Goal: Information Seeking & Learning: Learn about a topic

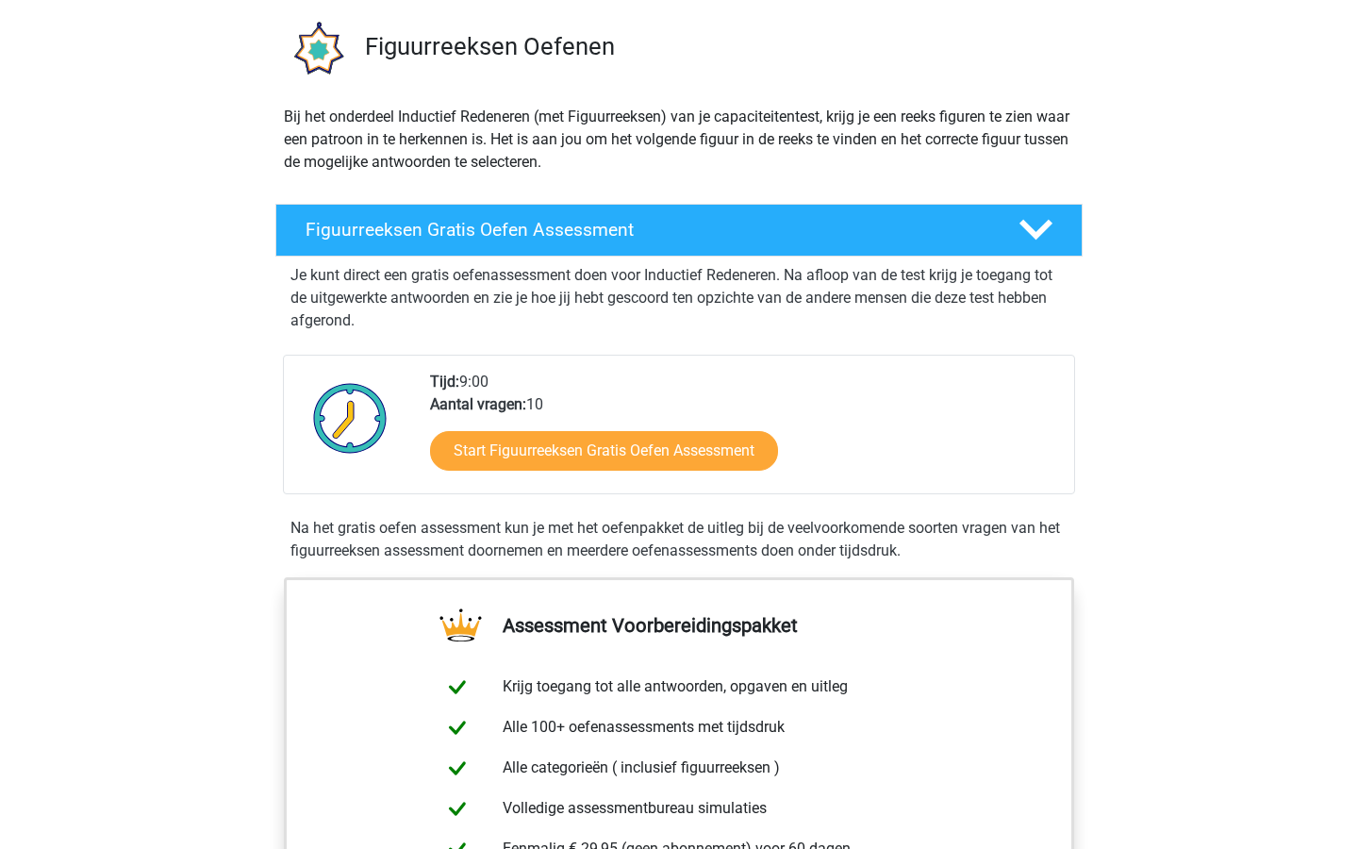
scroll to position [141, 0]
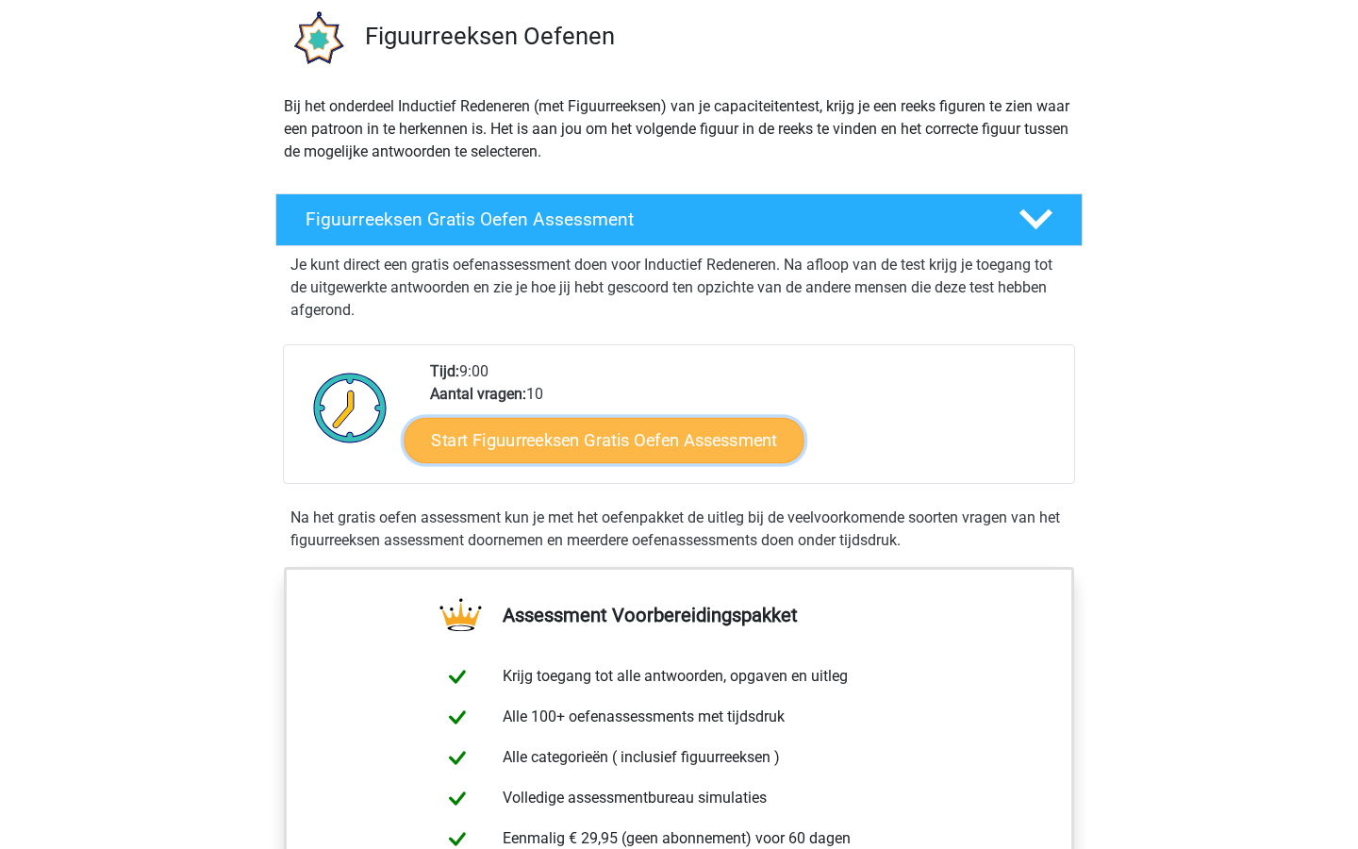
click at [717, 442] on link "Start Figuurreeksen Gratis Oefen Assessment" at bounding box center [605, 439] width 400 height 45
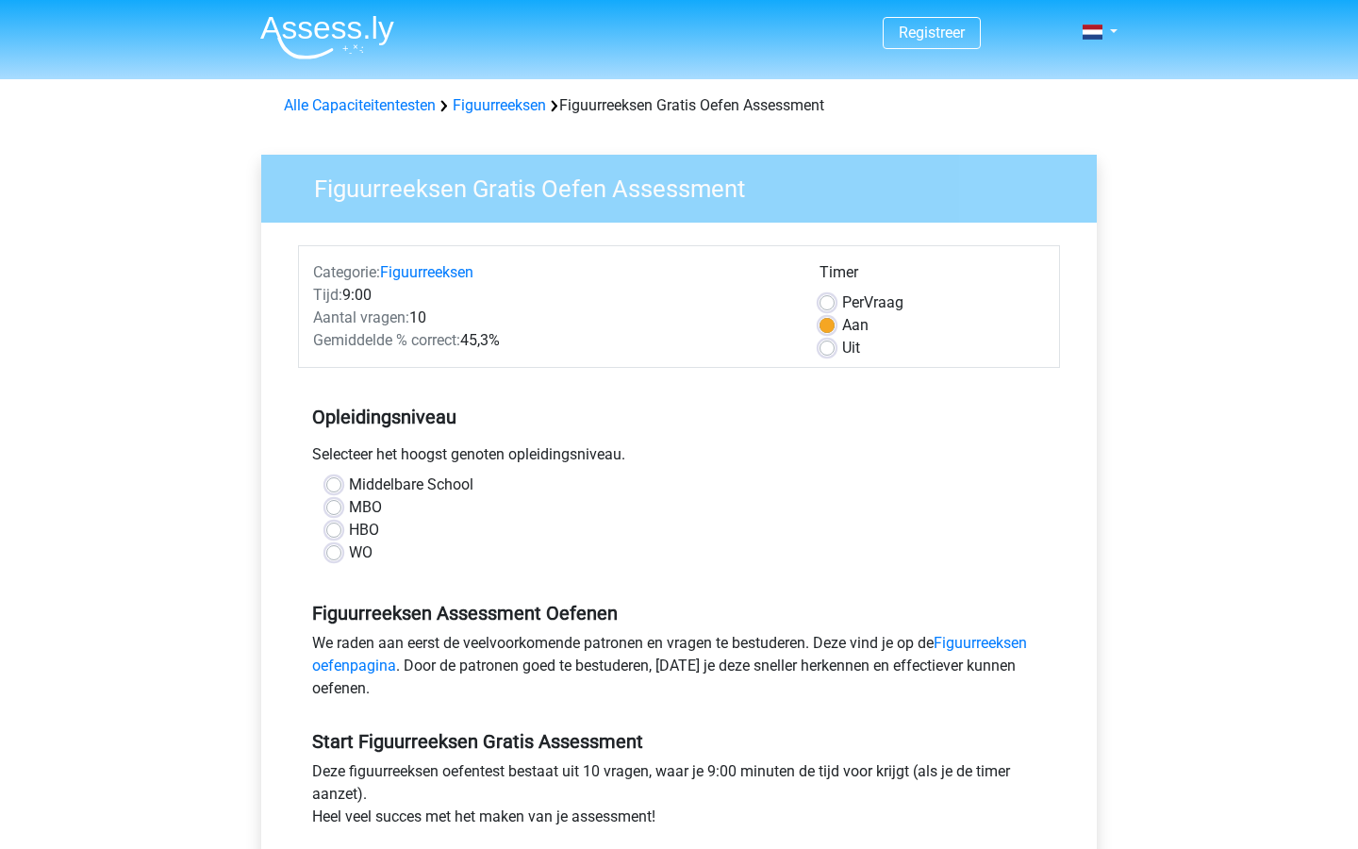
click at [349, 552] on label "WO" at bounding box center [361, 552] width 24 height 23
click at [332, 552] on input "WO" at bounding box center [333, 550] width 15 height 19
radio input "true"
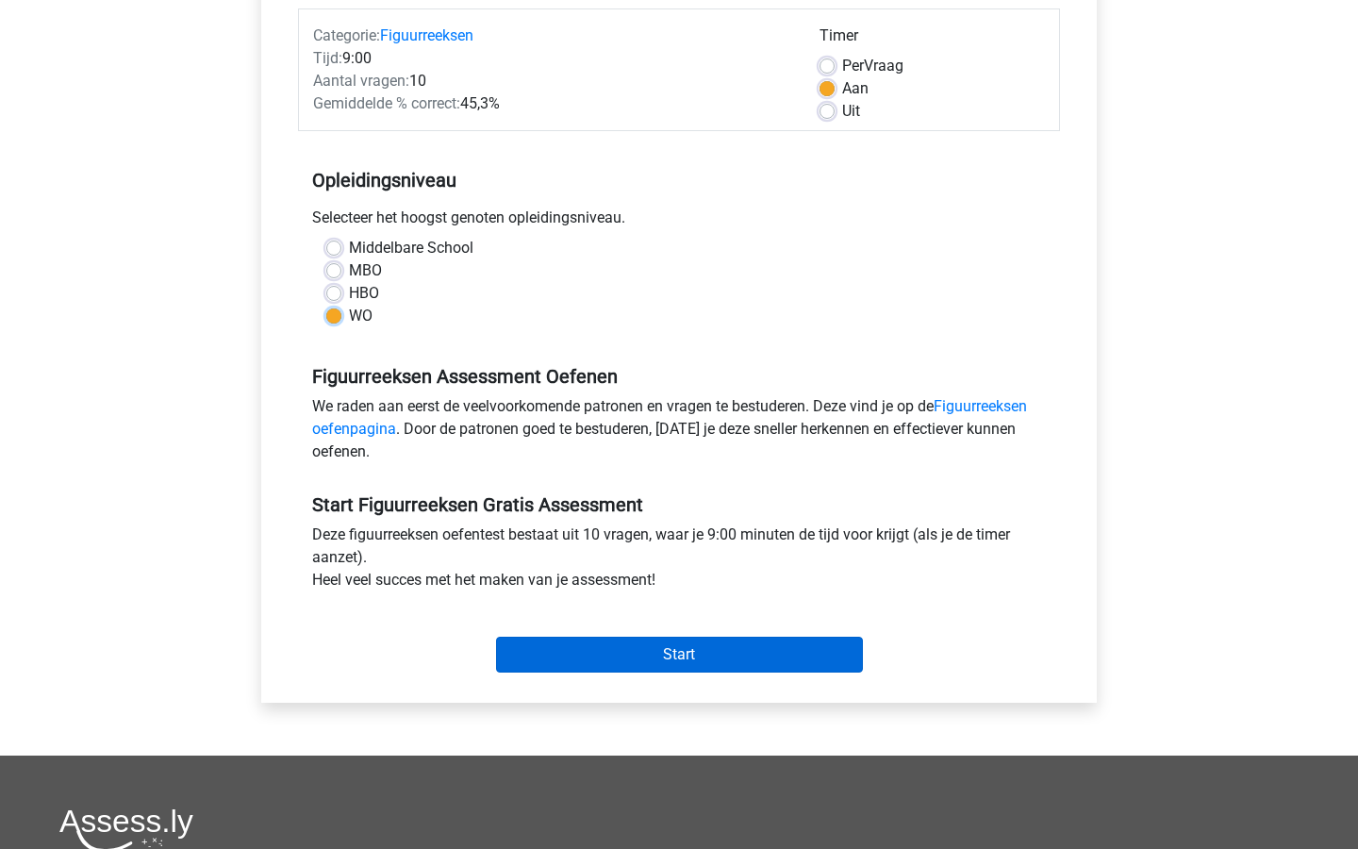
scroll to position [225, 0]
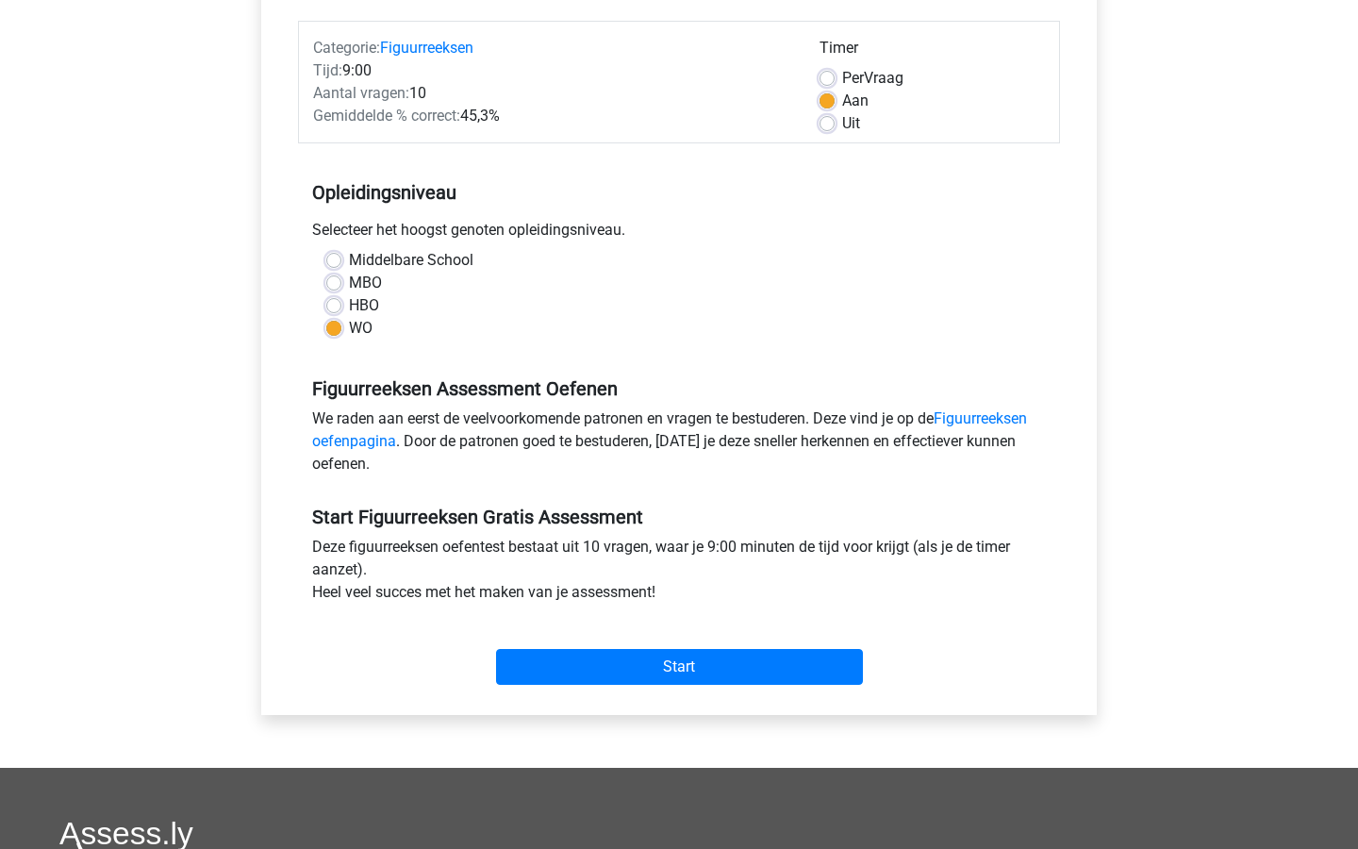
click at [349, 304] on label "HBO" at bounding box center [364, 305] width 30 height 23
click at [341, 304] on input "HBO" at bounding box center [333, 303] width 15 height 19
radio input "true"
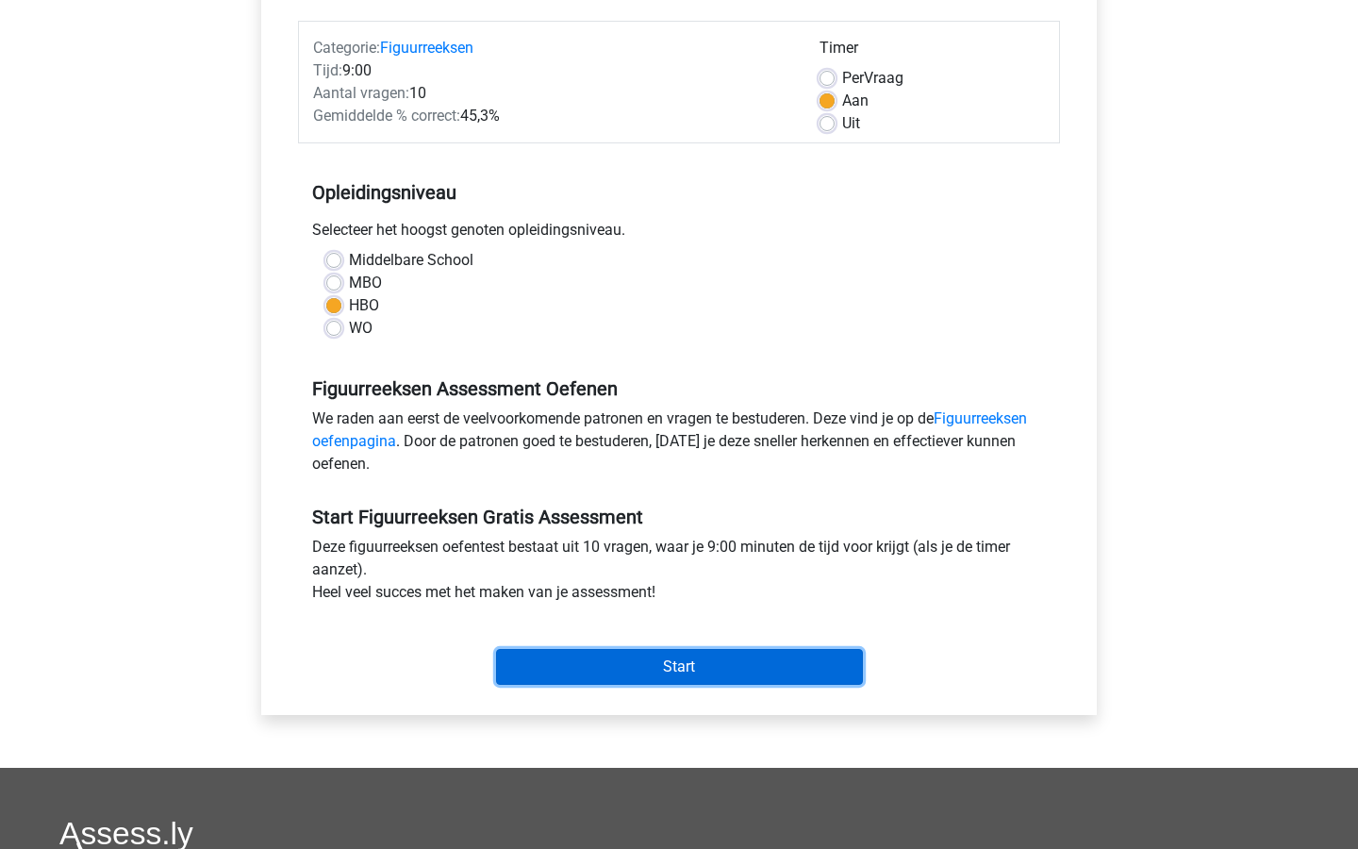
click at [662, 670] on input "Start" at bounding box center [679, 667] width 367 height 36
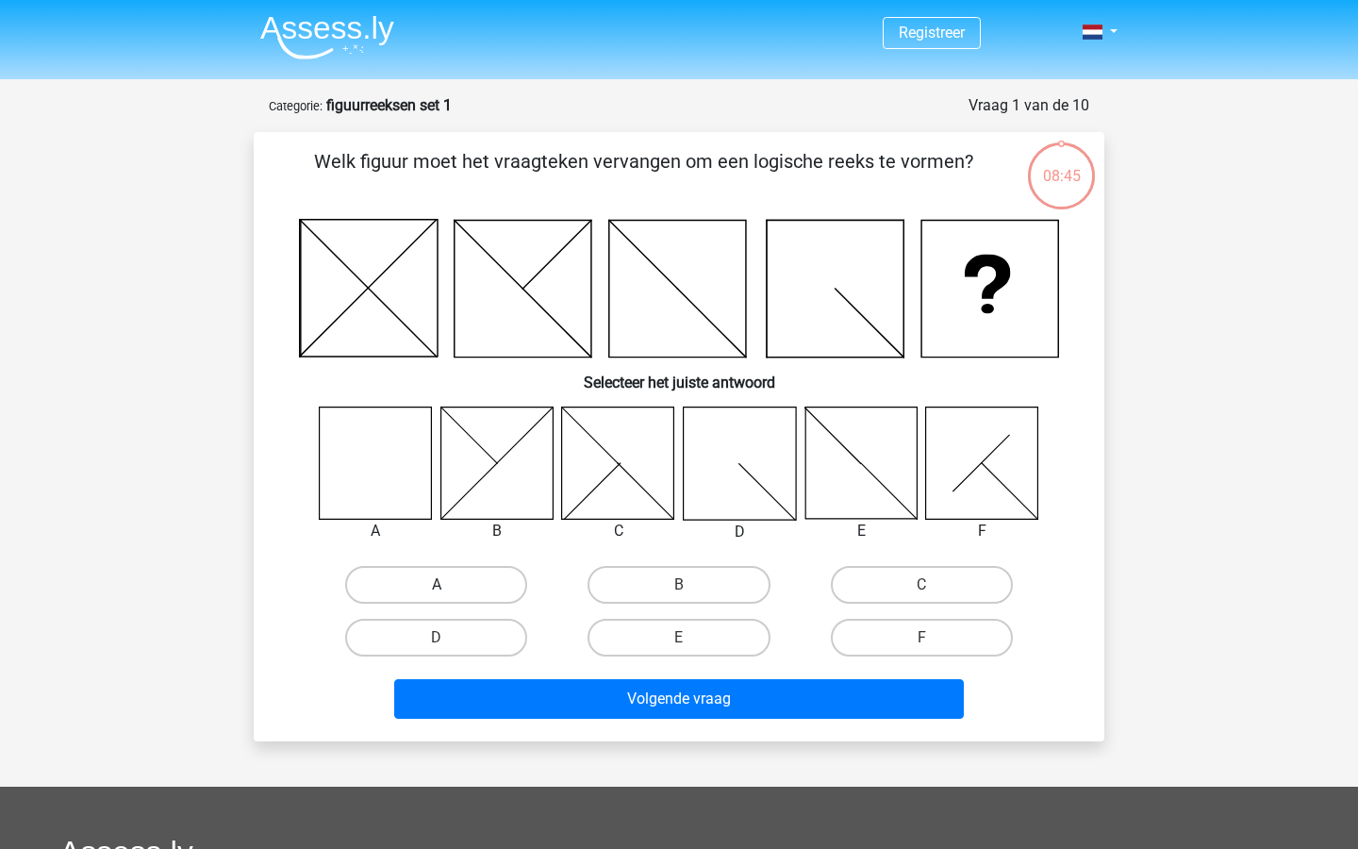
click at [422, 584] on label "A" at bounding box center [436, 585] width 182 height 38
click at [437, 585] on input "A" at bounding box center [443, 591] width 12 height 12
radio input "true"
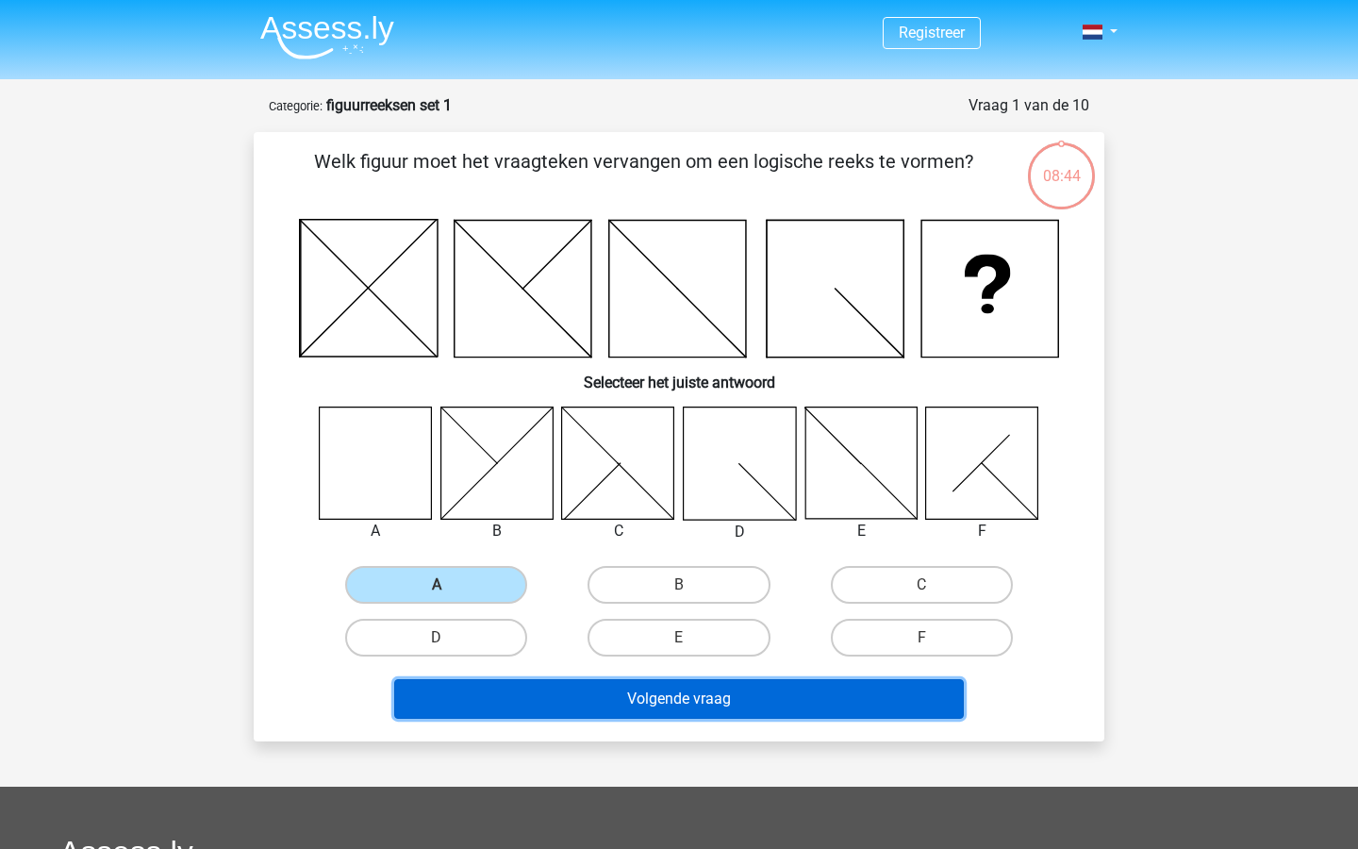
click at [650, 703] on button "Volgende vraag" at bounding box center [679, 699] width 571 height 40
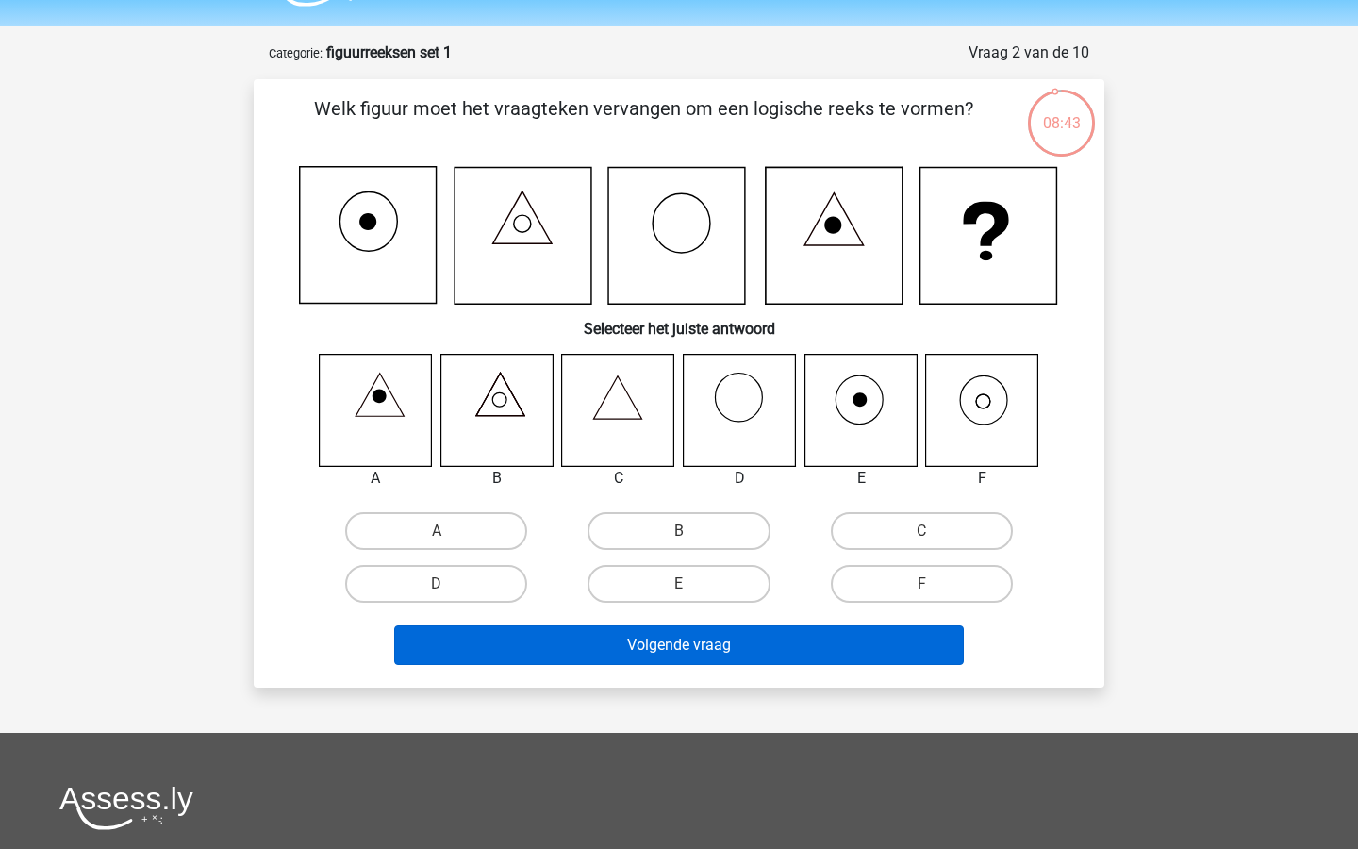
scroll to position [32, 0]
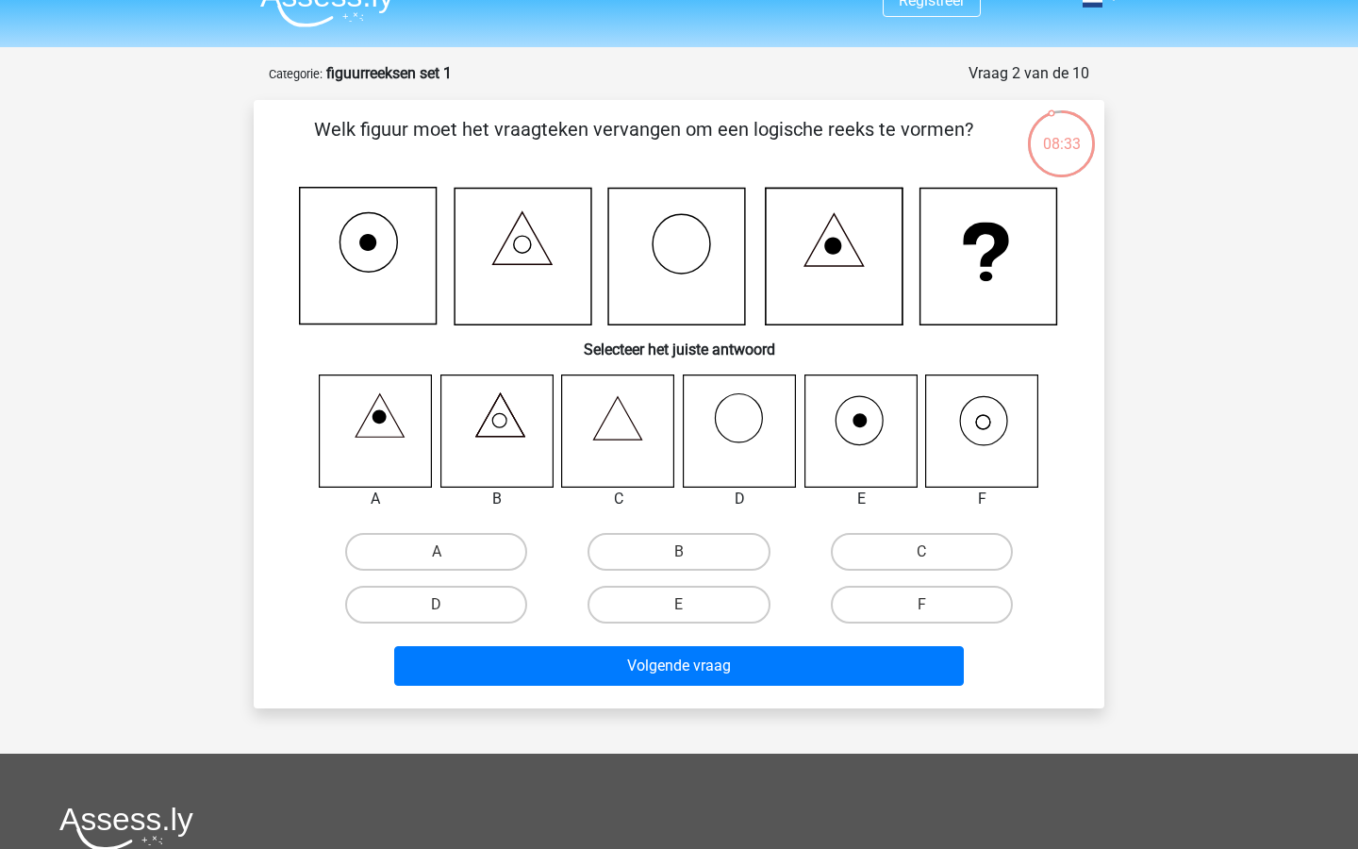
click at [986, 410] on icon at bounding box center [982, 430] width 112 height 112
click at [931, 608] on input "F" at bounding box center [928, 611] width 12 height 12
radio input "true"
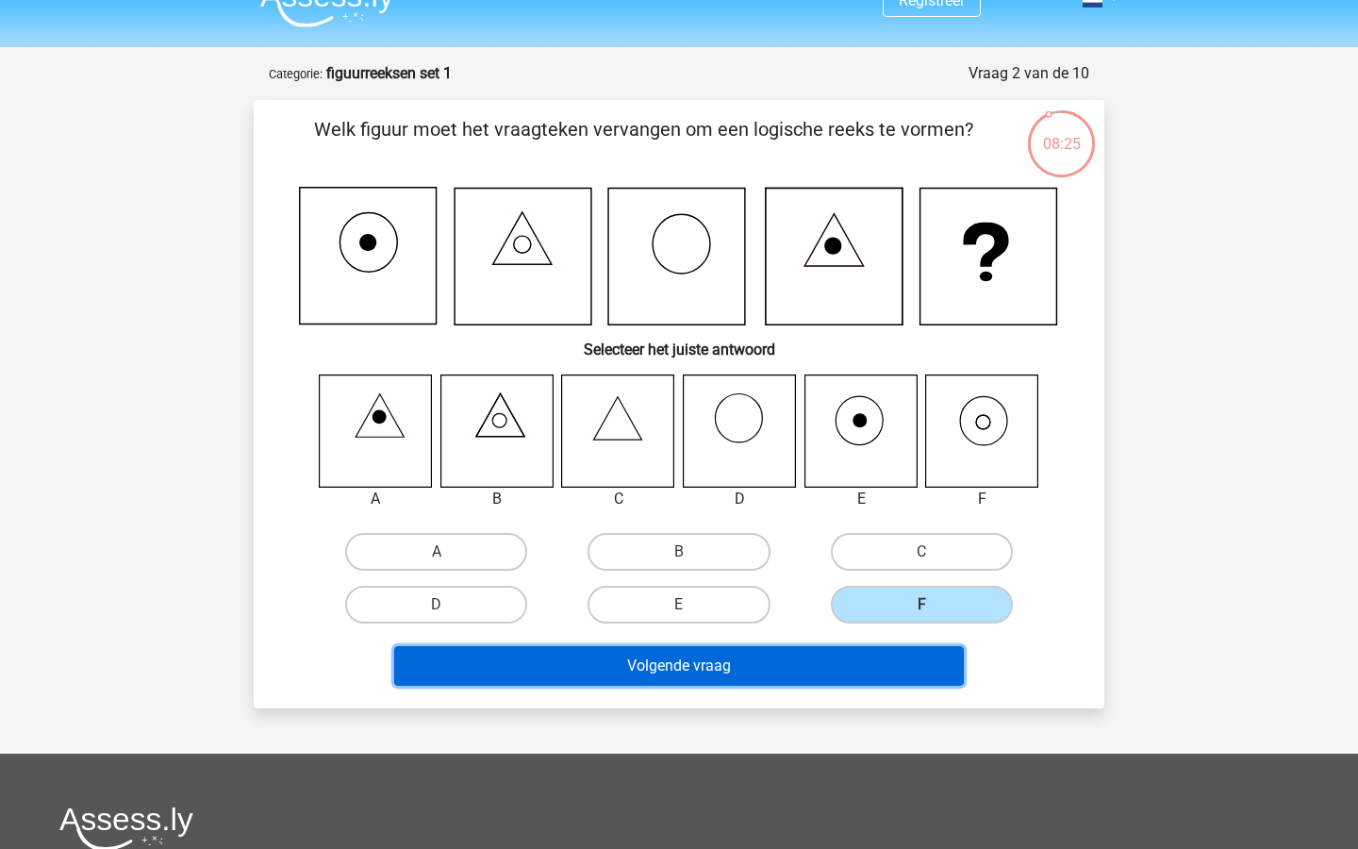
click at [885, 682] on button "Volgende vraag" at bounding box center [679, 666] width 571 height 40
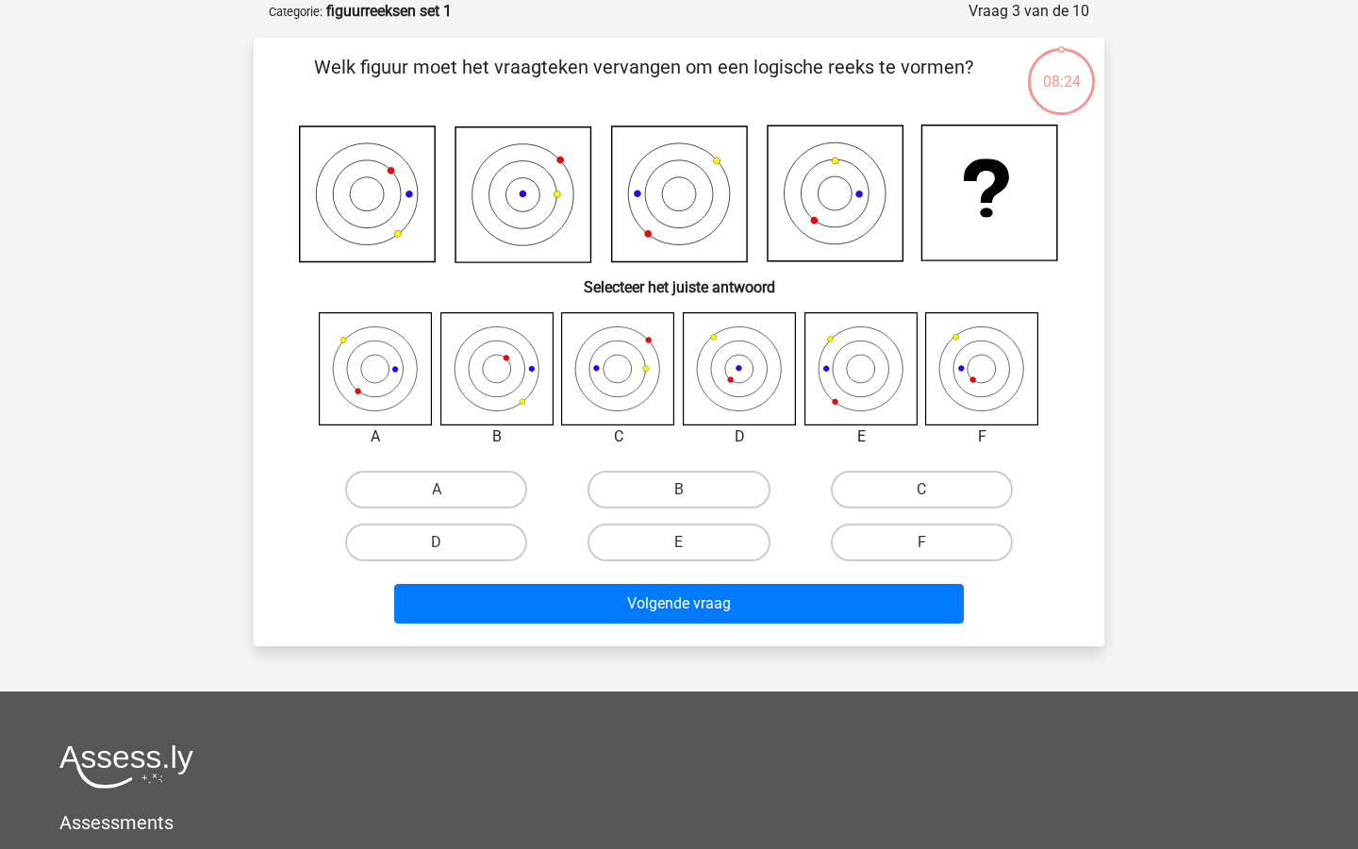
scroll to position [24, 0]
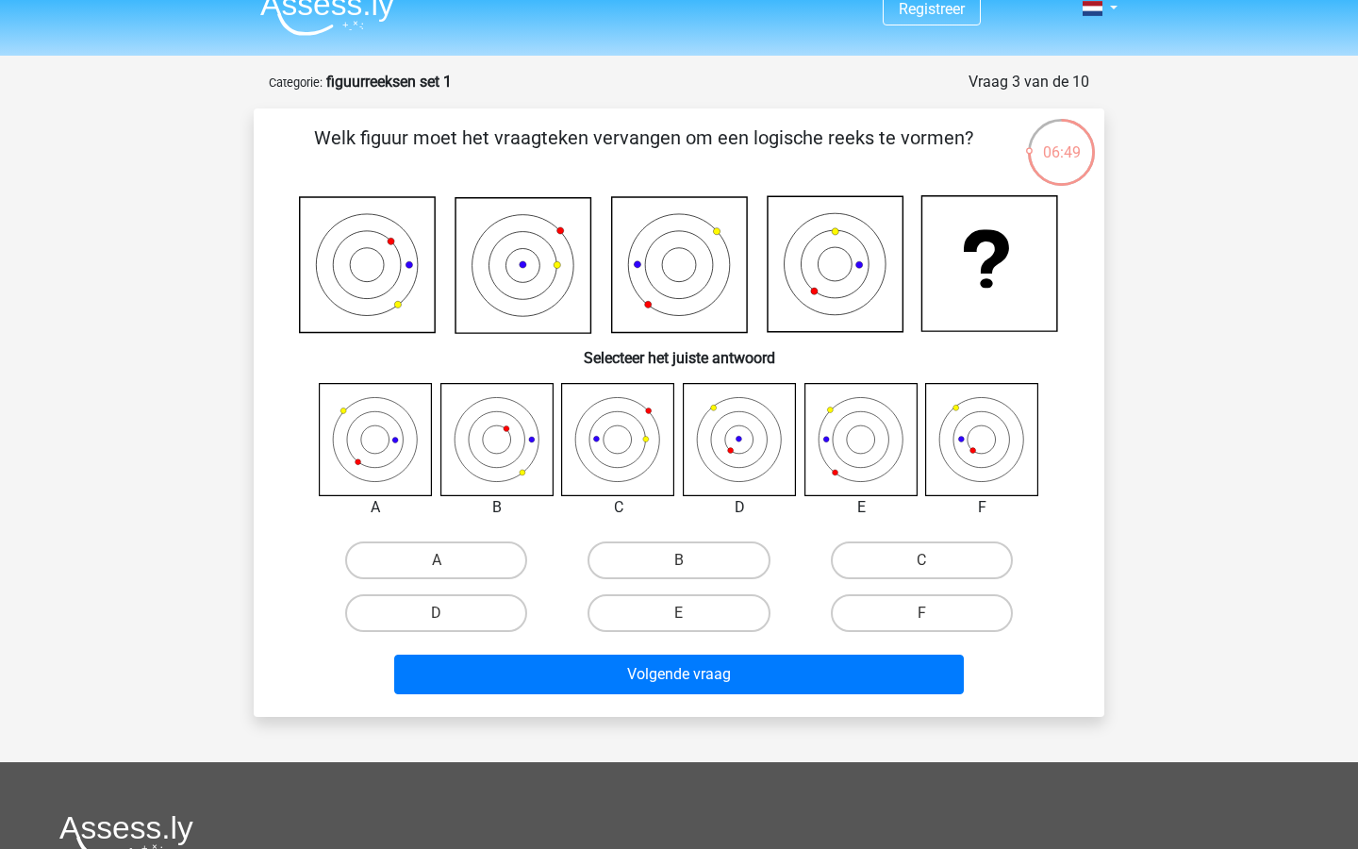
click at [641, 448] on icon at bounding box center [618, 439] width 112 height 112
click at [900, 569] on label "C" at bounding box center [922, 560] width 182 height 38
click at [922, 569] on input "C" at bounding box center [928, 566] width 12 height 12
radio input "true"
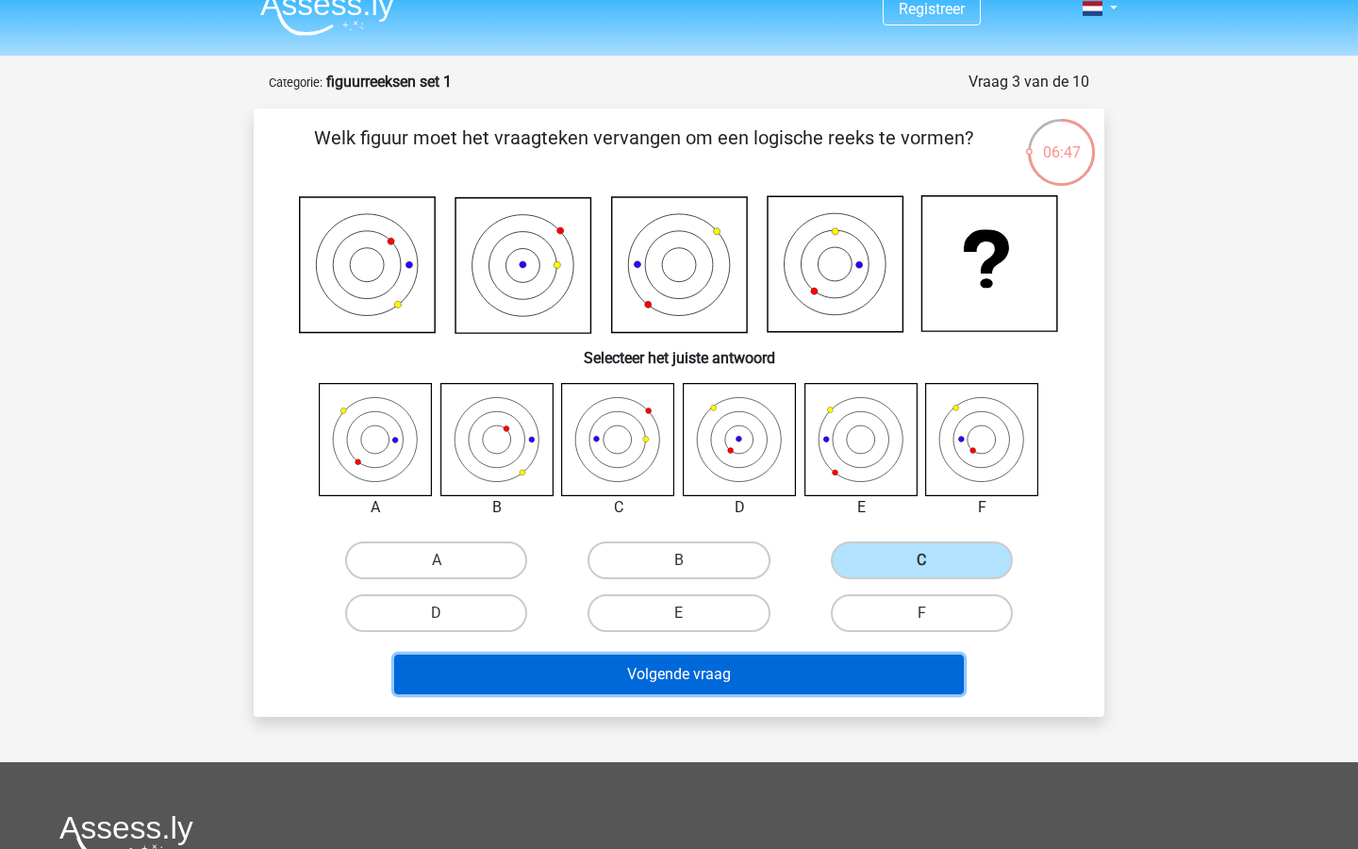
click at [832, 692] on button "Volgende vraag" at bounding box center [679, 675] width 571 height 40
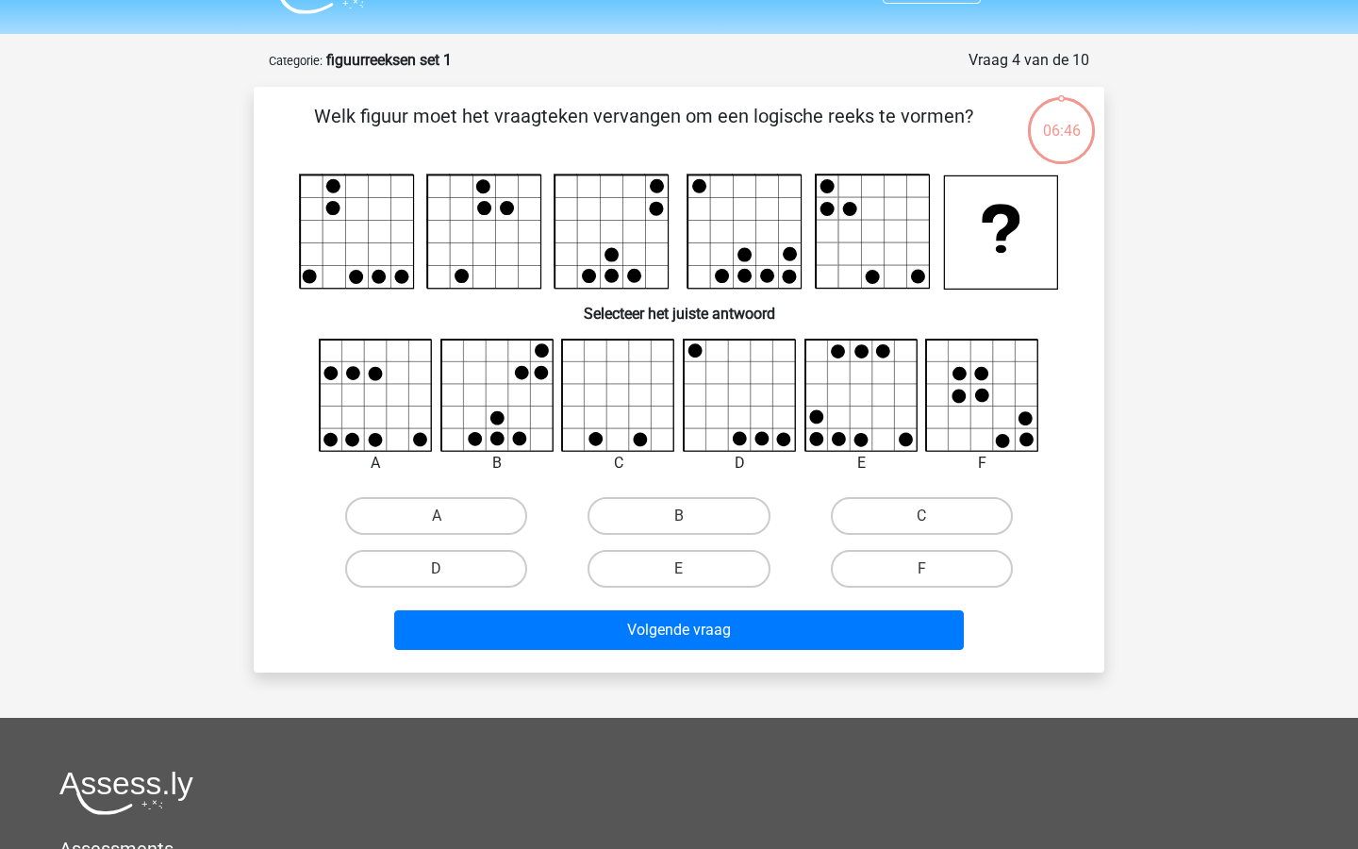
scroll to position [37, 0]
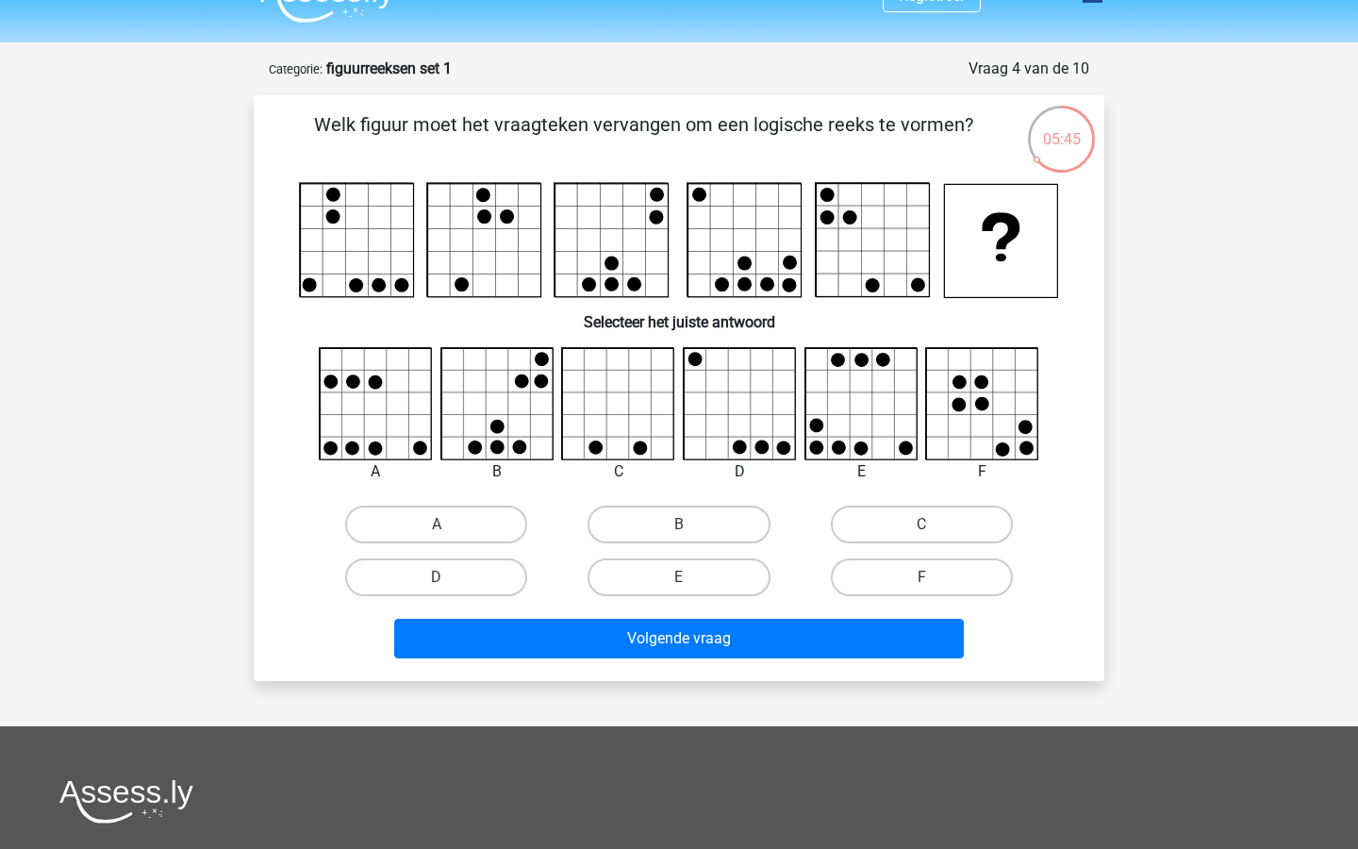
click at [514, 395] on icon at bounding box center [497, 404] width 112 height 112
click at [698, 510] on label "B" at bounding box center [679, 525] width 182 height 38
click at [691, 524] on input "B" at bounding box center [685, 530] width 12 height 12
radio input "true"
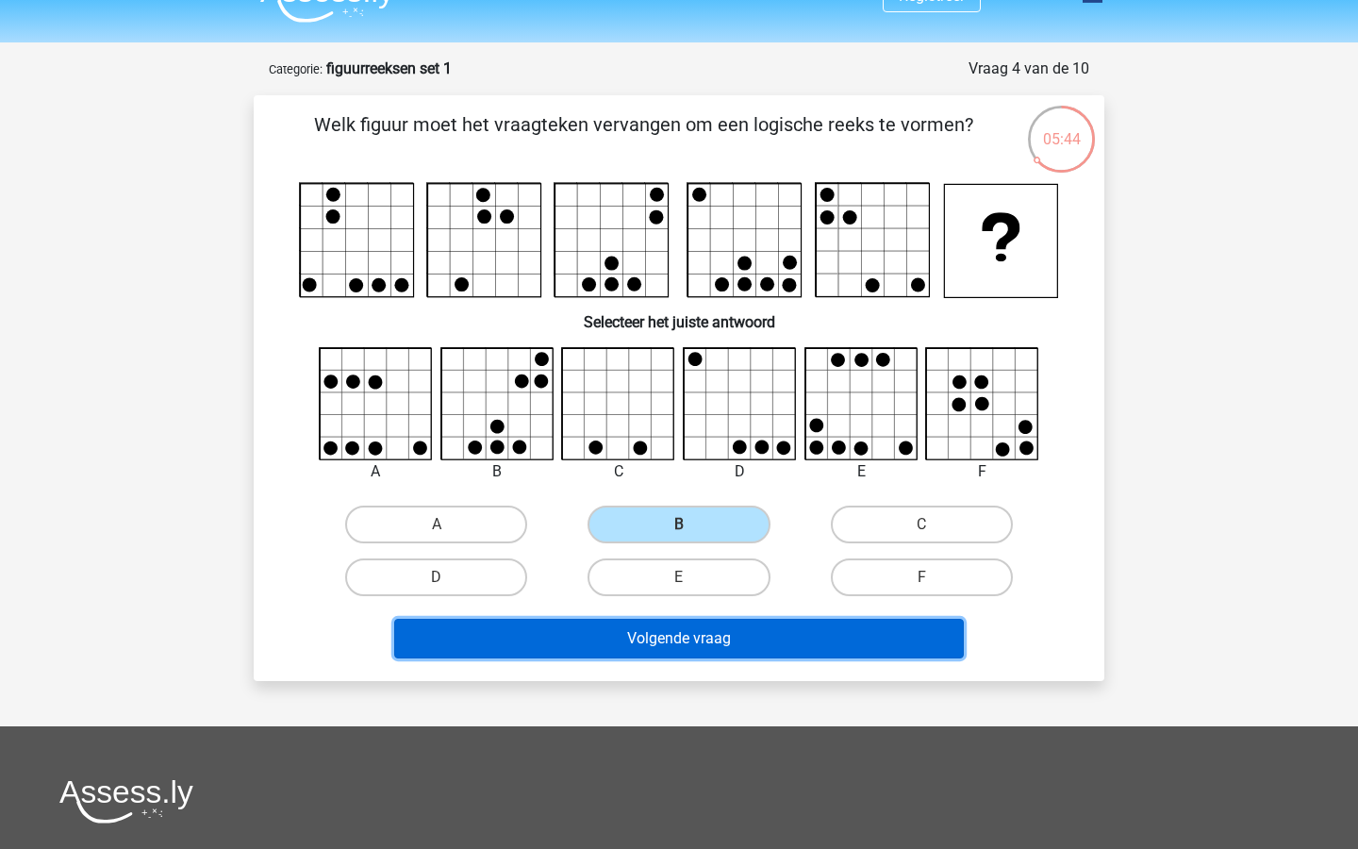
click at [723, 638] on button "Volgende vraag" at bounding box center [679, 639] width 571 height 40
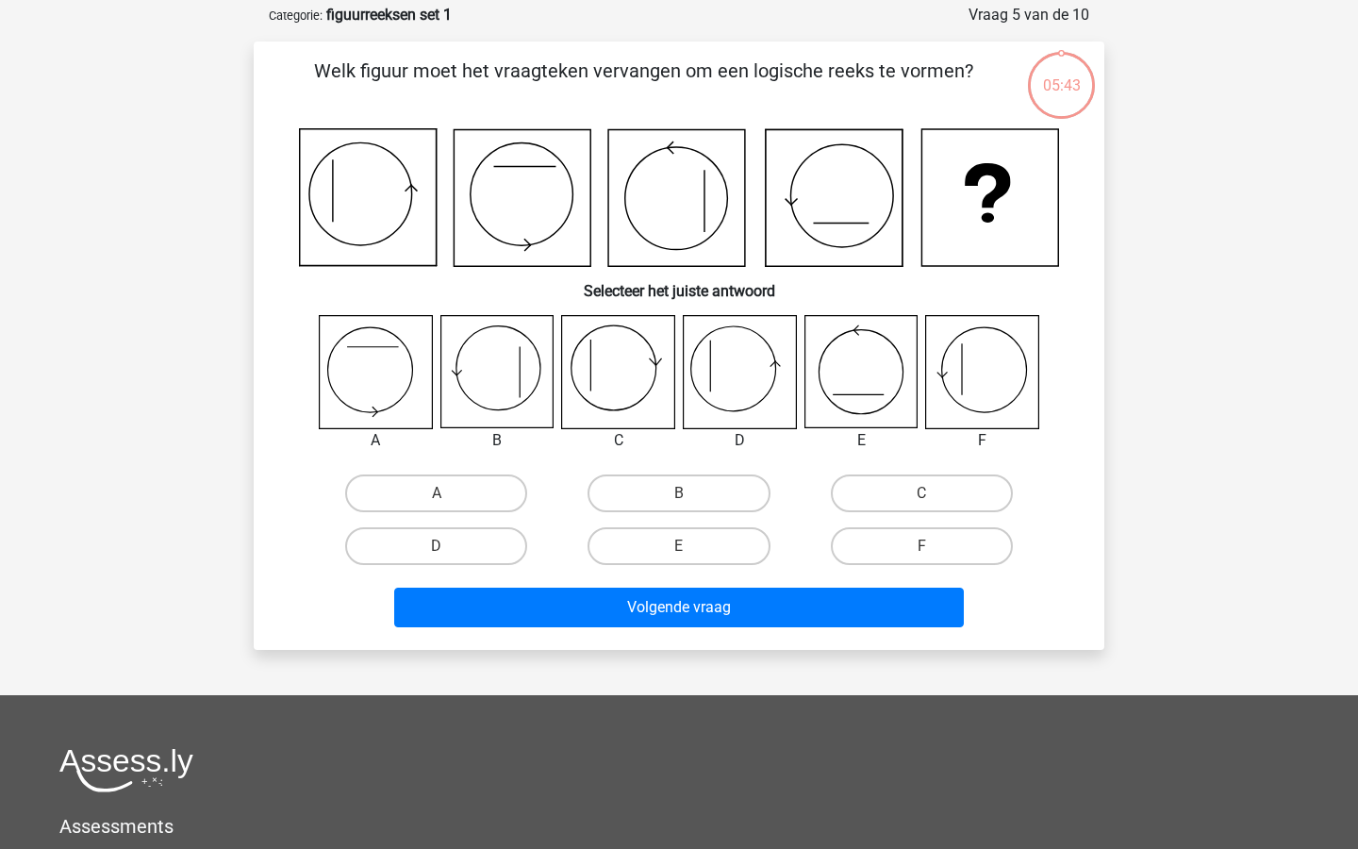
scroll to position [94, 0]
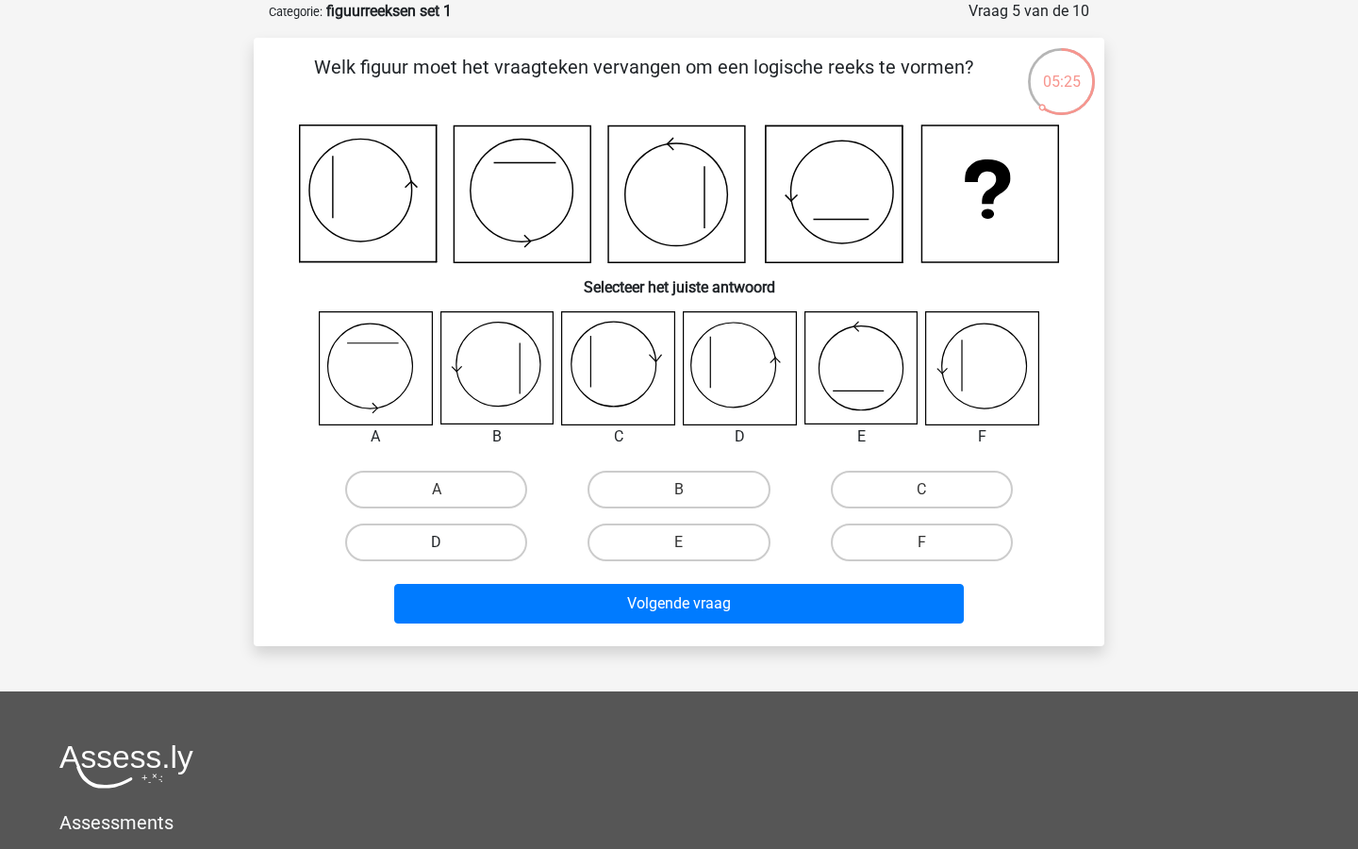
click at [395, 548] on label "D" at bounding box center [436, 543] width 182 height 38
click at [437, 548] on input "D" at bounding box center [443, 548] width 12 height 12
radio input "true"
click at [965, 374] on icon at bounding box center [982, 368] width 112 height 112
click at [950, 532] on label "F" at bounding box center [922, 543] width 182 height 38
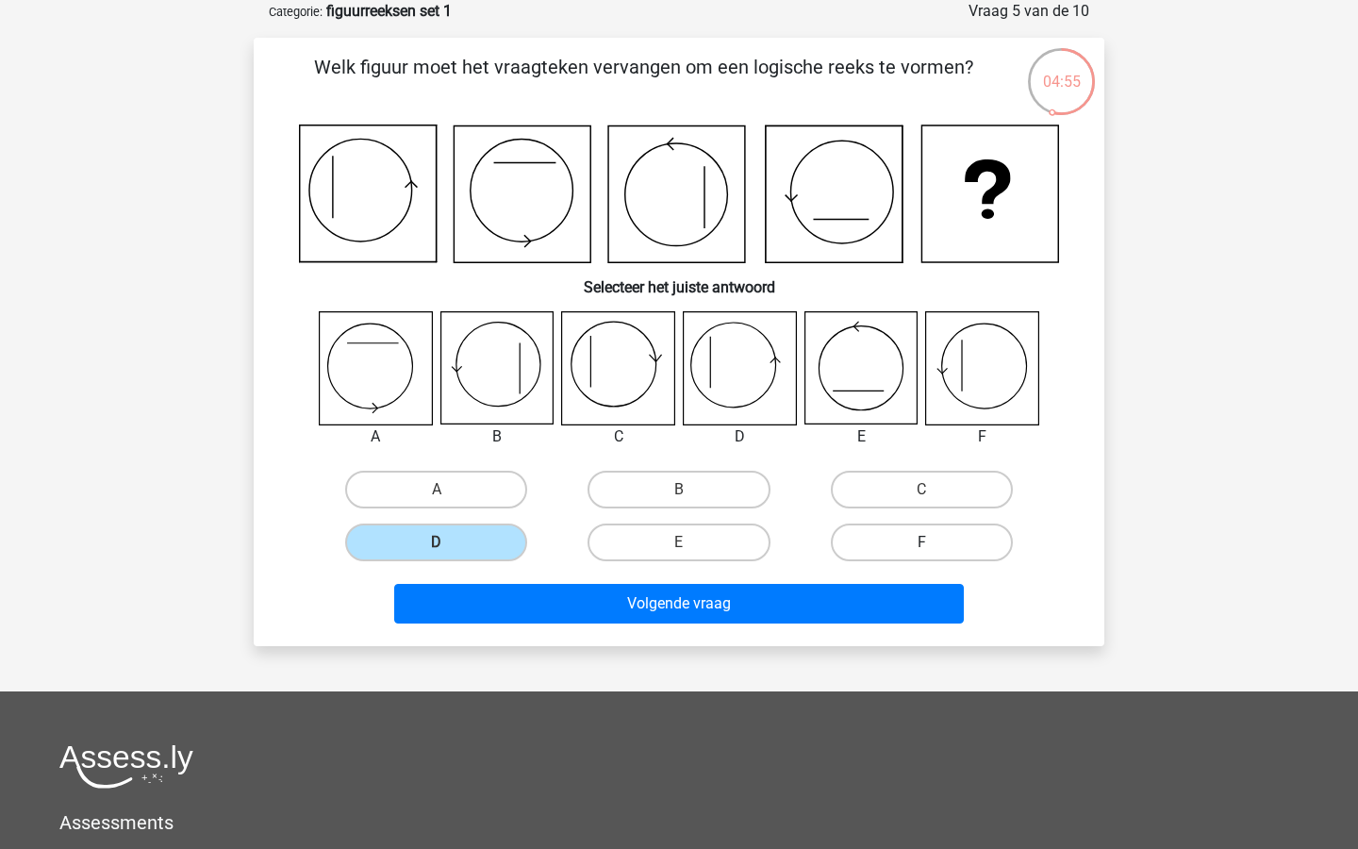
click at [934, 542] on input "F" at bounding box center [928, 548] width 12 height 12
radio input "true"
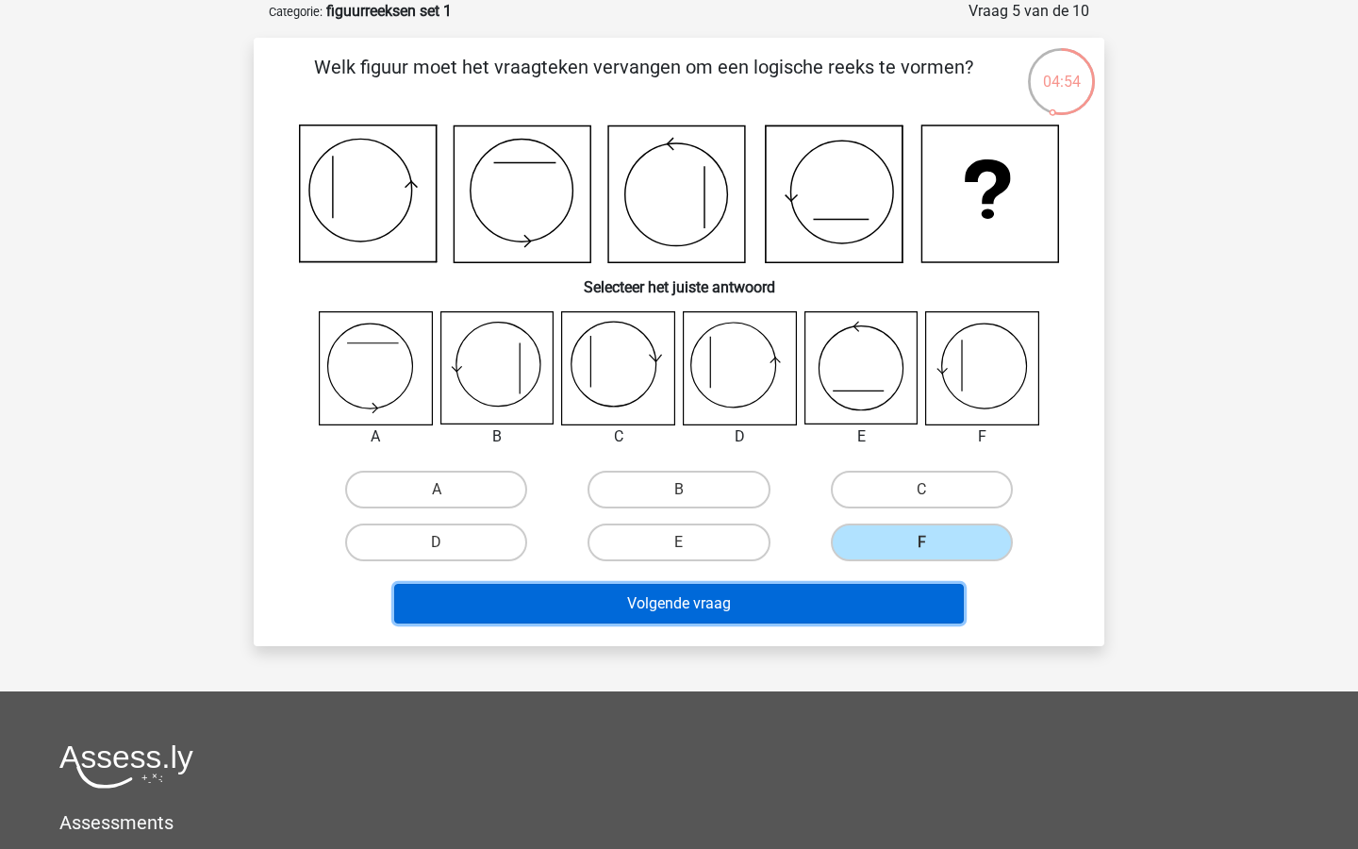
click at [906, 592] on button "Volgende vraag" at bounding box center [679, 604] width 571 height 40
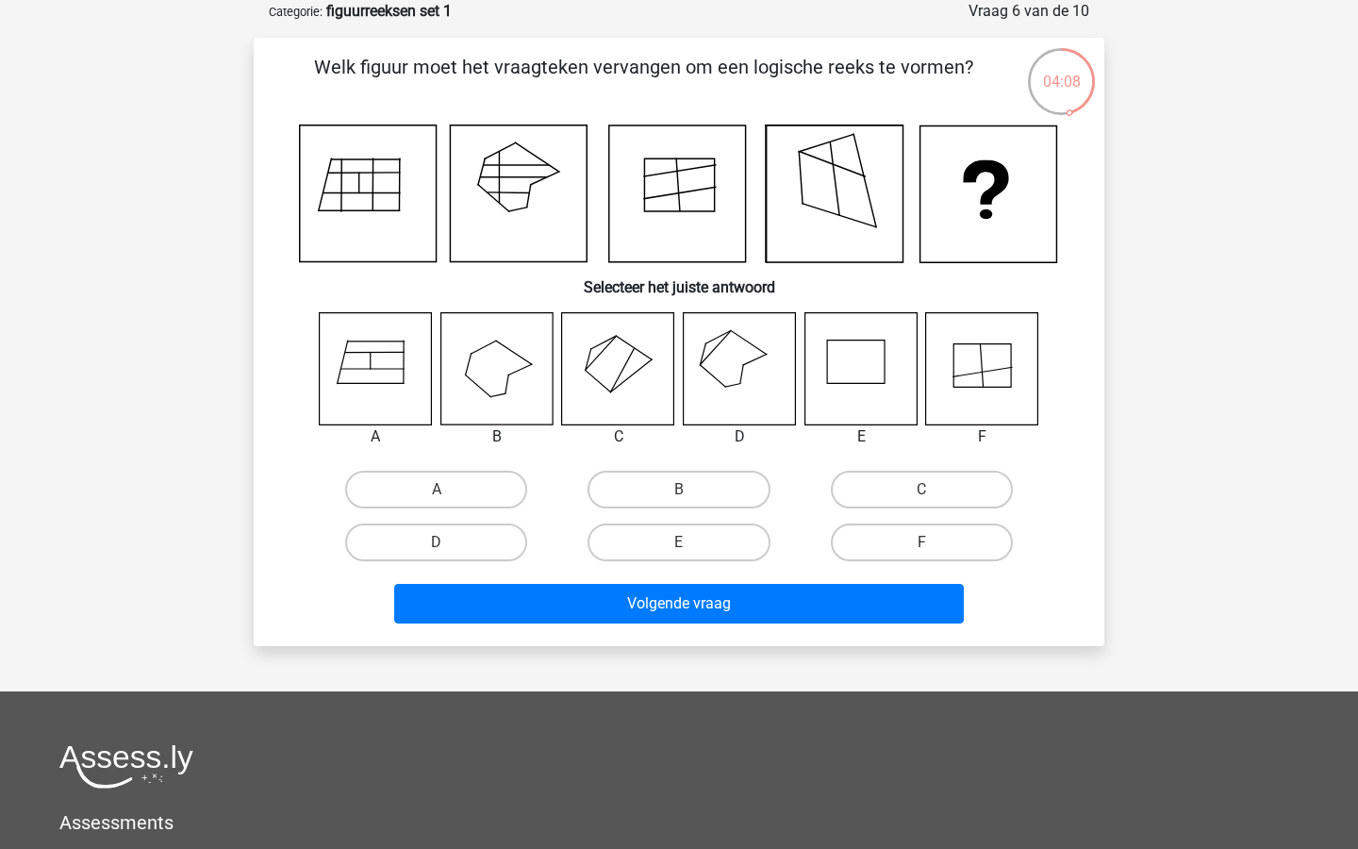
click at [458, 512] on div "A" at bounding box center [436, 489] width 242 height 53
click at [440, 547] on input "D" at bounding box center [443, 548] width 12 height 12
radio input "true"
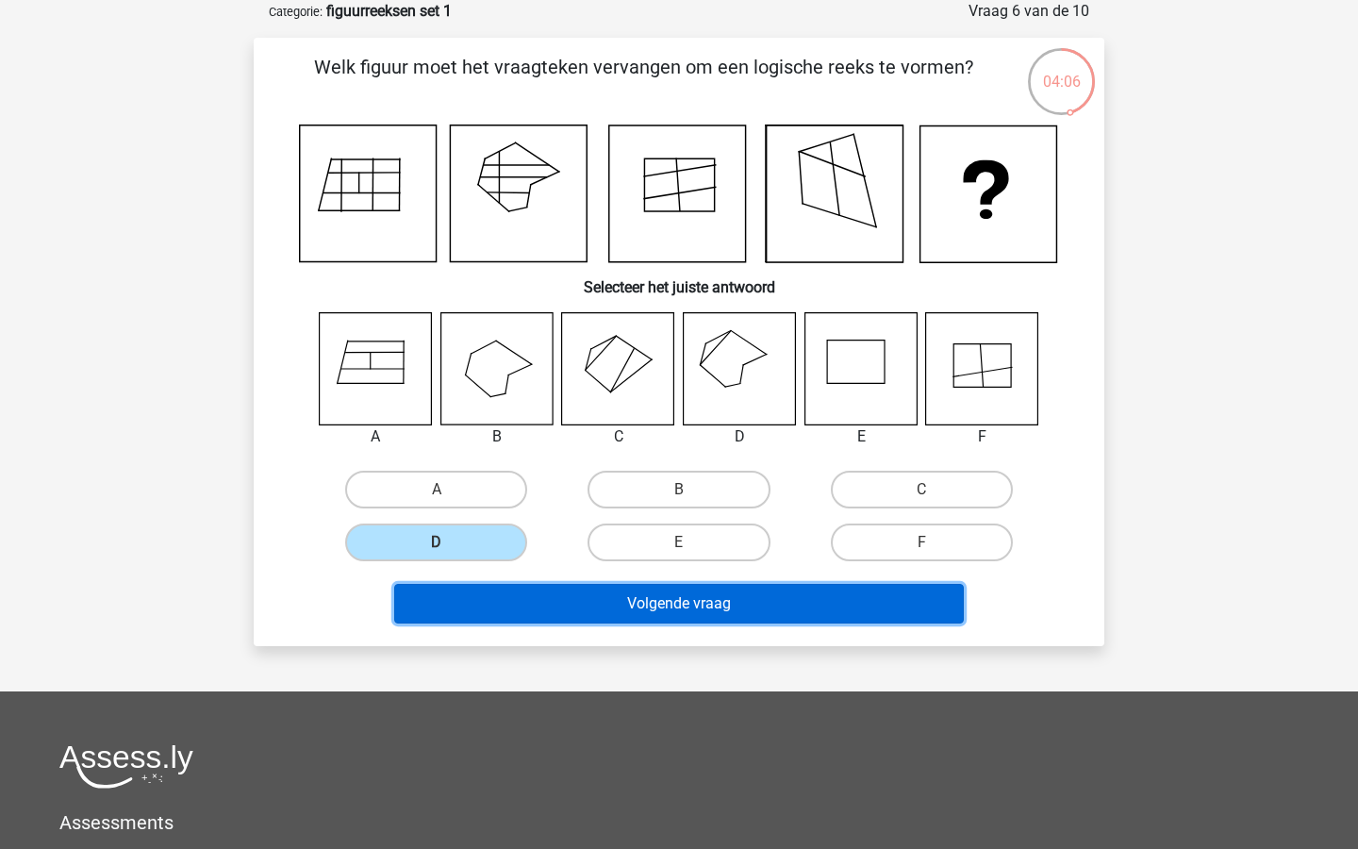
click at [692, 607] on button "Volgende vraag" at bounding box center [679, 604] width 571 height 40
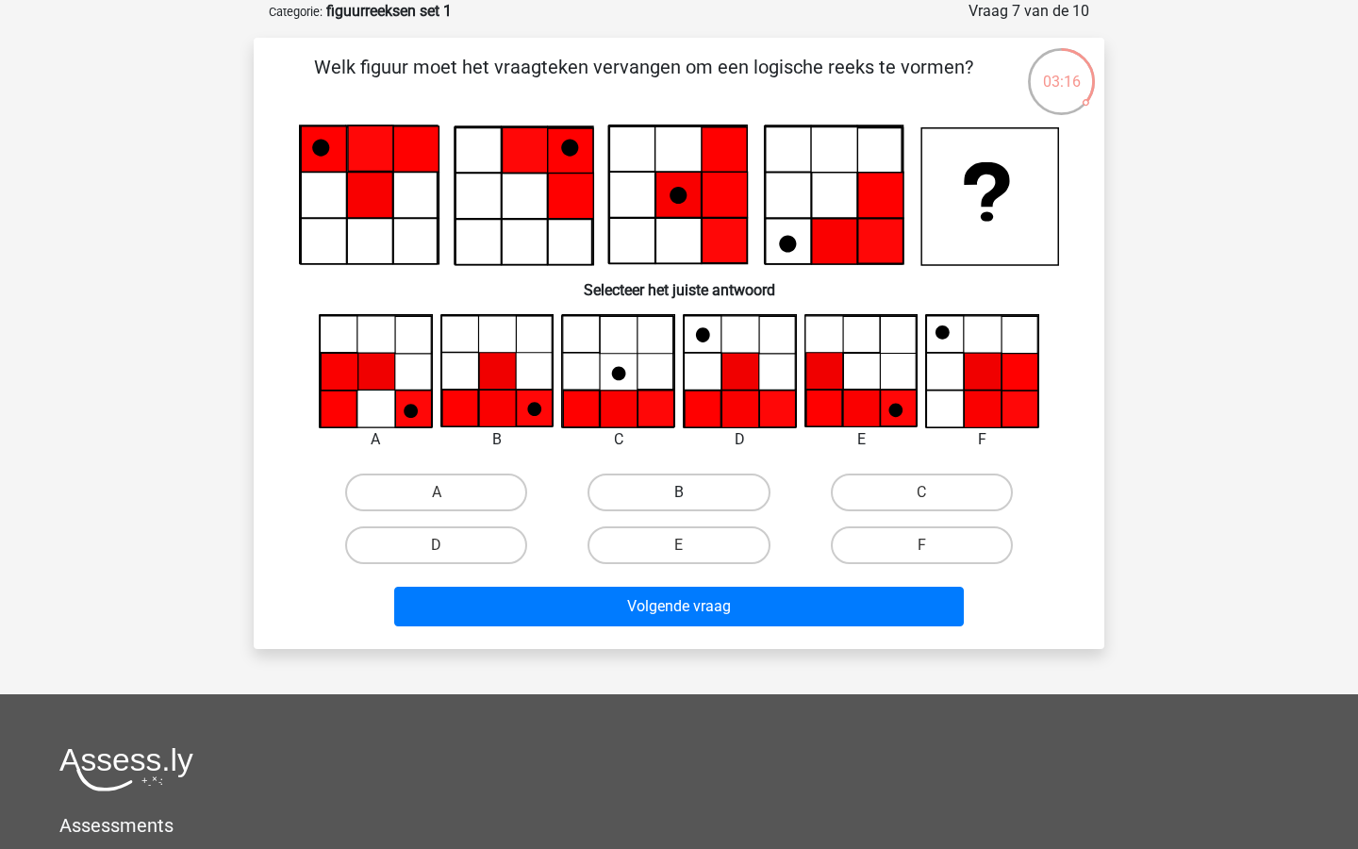
click at [701, 504] on label "B" at bounding box center [679, 493] width 182 height 38
click at [691, 504] on input "B" at bounding box center [685, 498] width 12 height 12
radio input "true"
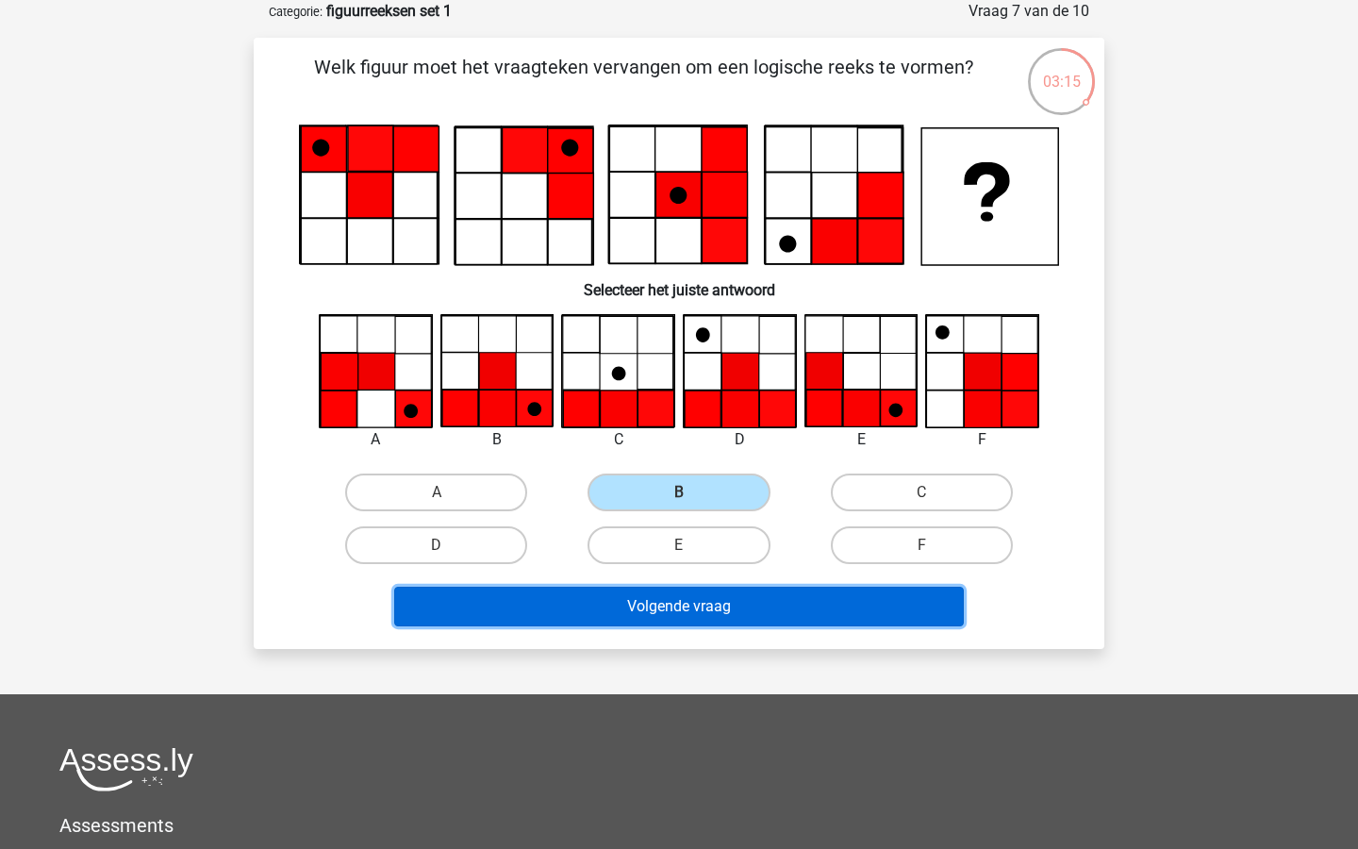
click at [751, 606] on button "Volgende vraag" at bounding box center [679, 607] width 571 height 40
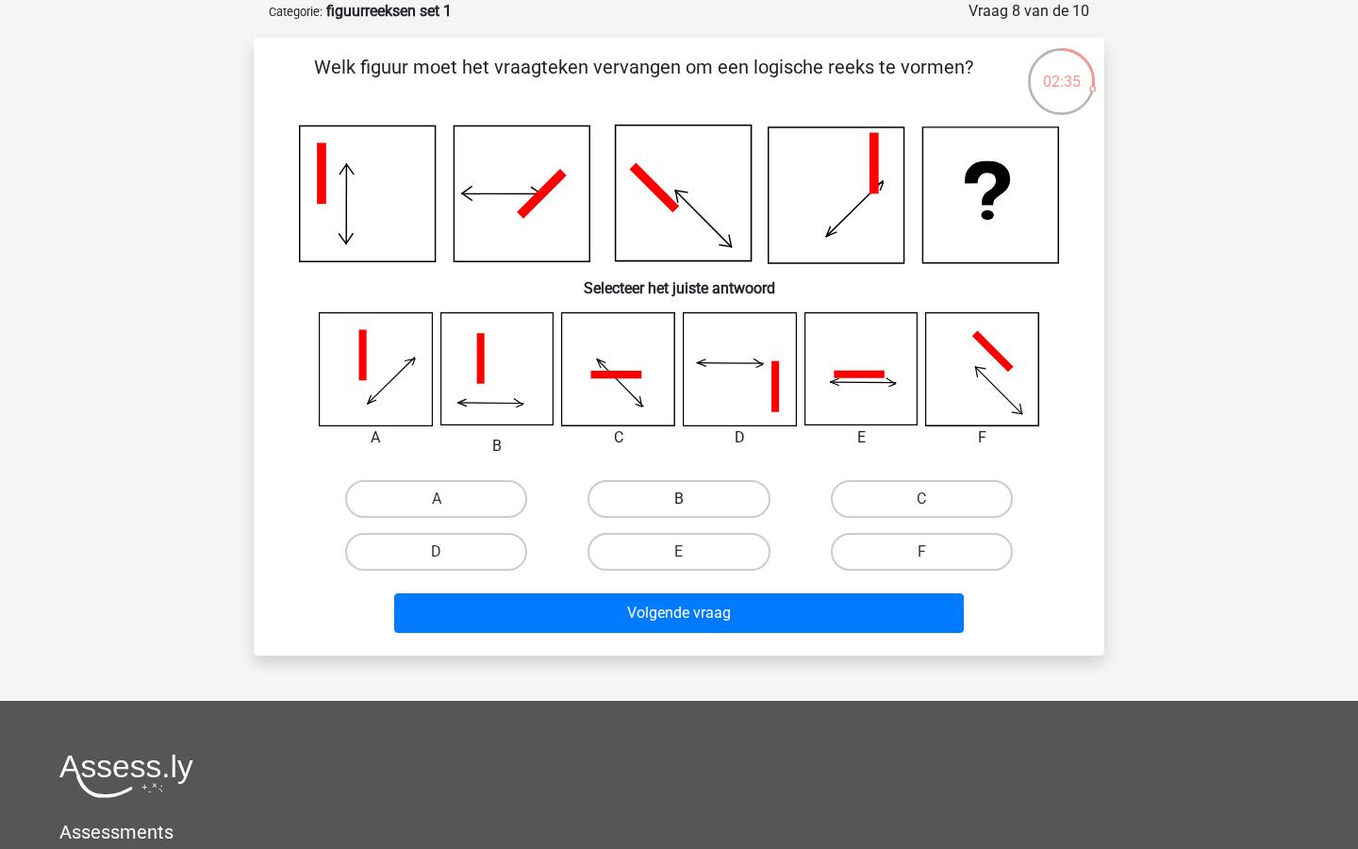
click at [734, 482] on label "B" at bounding box center [679, 499] width 182 height 38
click at [691, 499] on input "B" at bounding box center [685, 505] width 12 height 12
radio input "true"
click at [738, 661] on div "Registreer Nederlands English" at bounding box center [679, 552] width 1358 height 1293
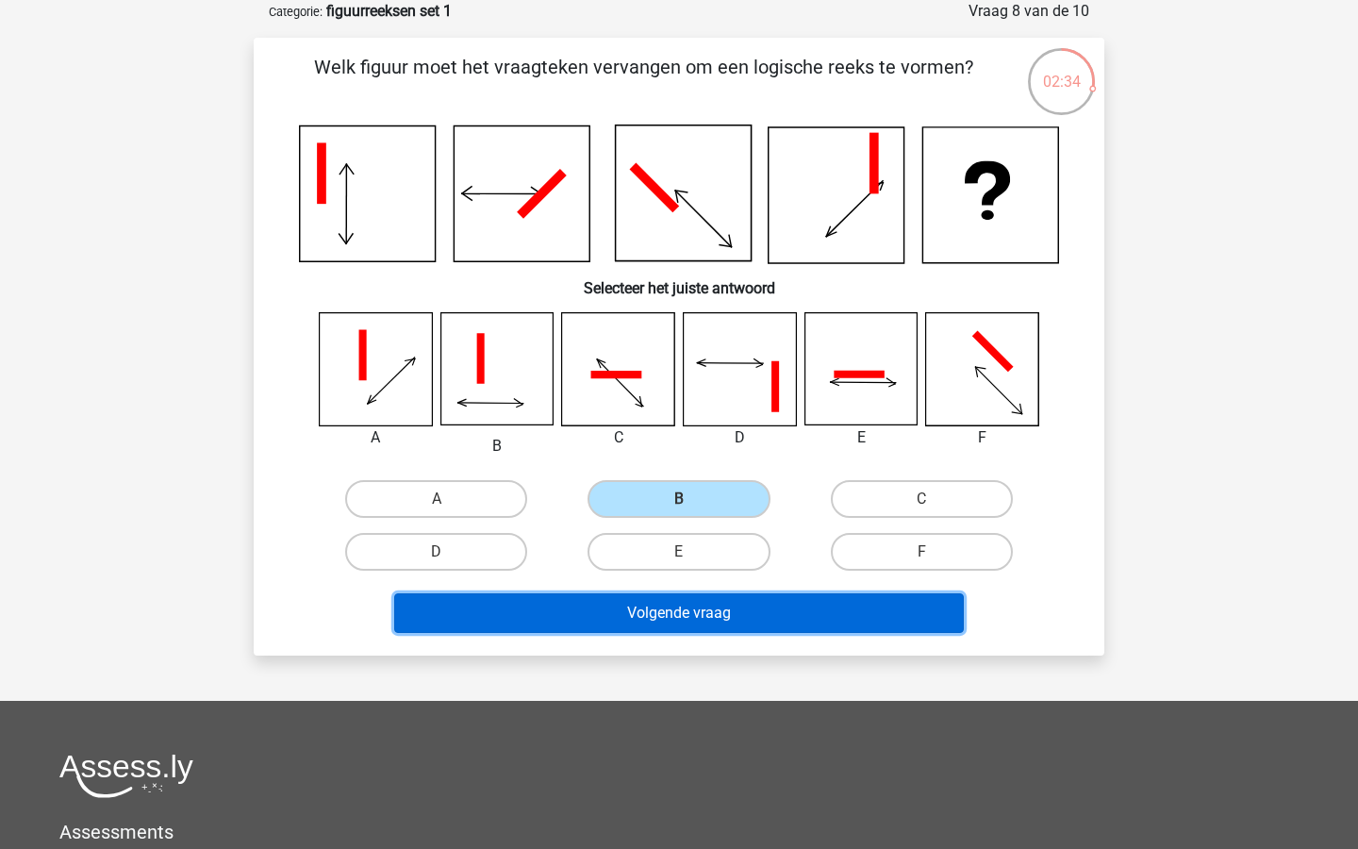
click at [770, 623] on button "Volgende vraag" at bounding box center [679, 613] width 571 height 40
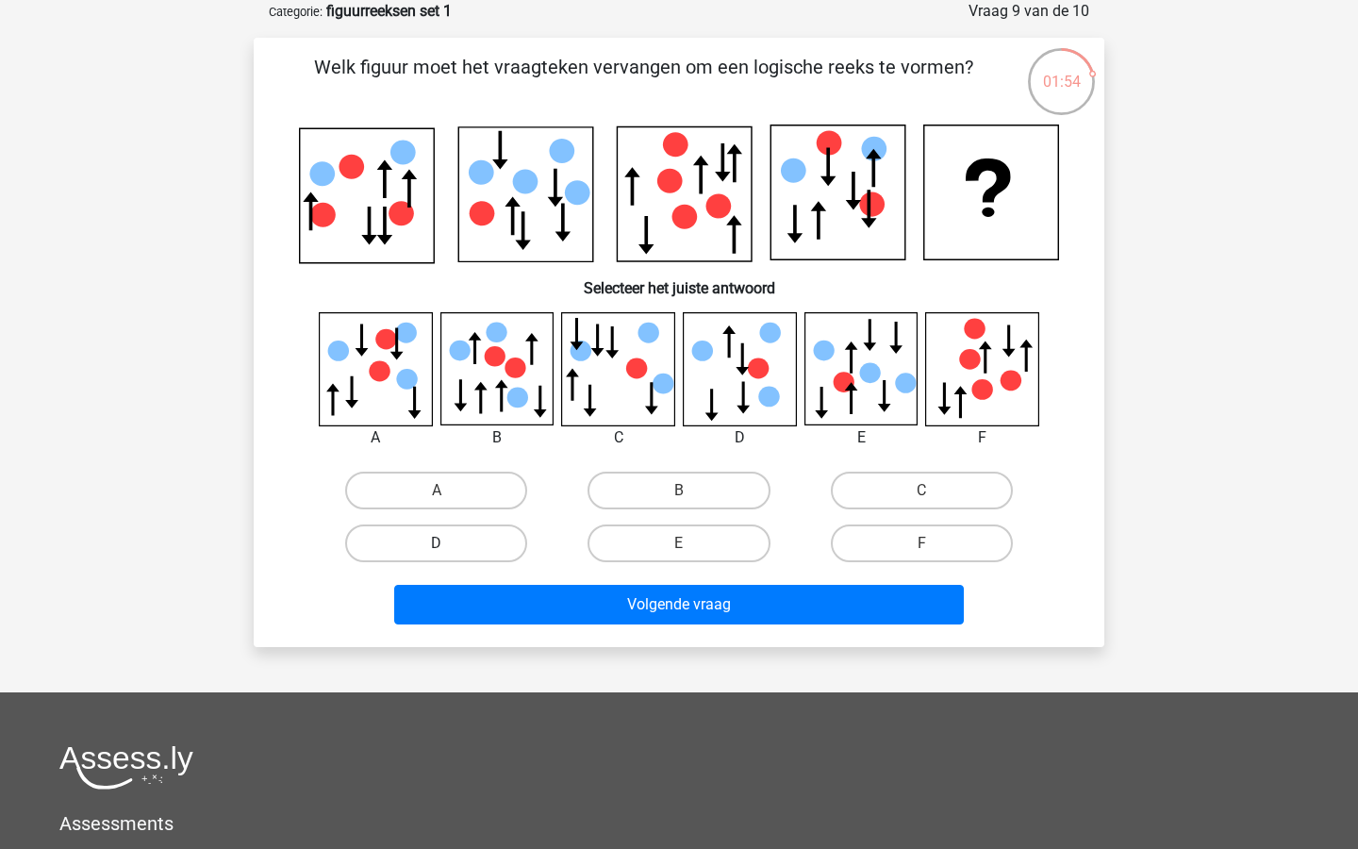
click at [427, 532] on label "D" at bounding box center [436, 543] width 182 height 38
click at [437, 543] on input "D" at bounding box center [443, 549] width 12 height 12
radio input "true"
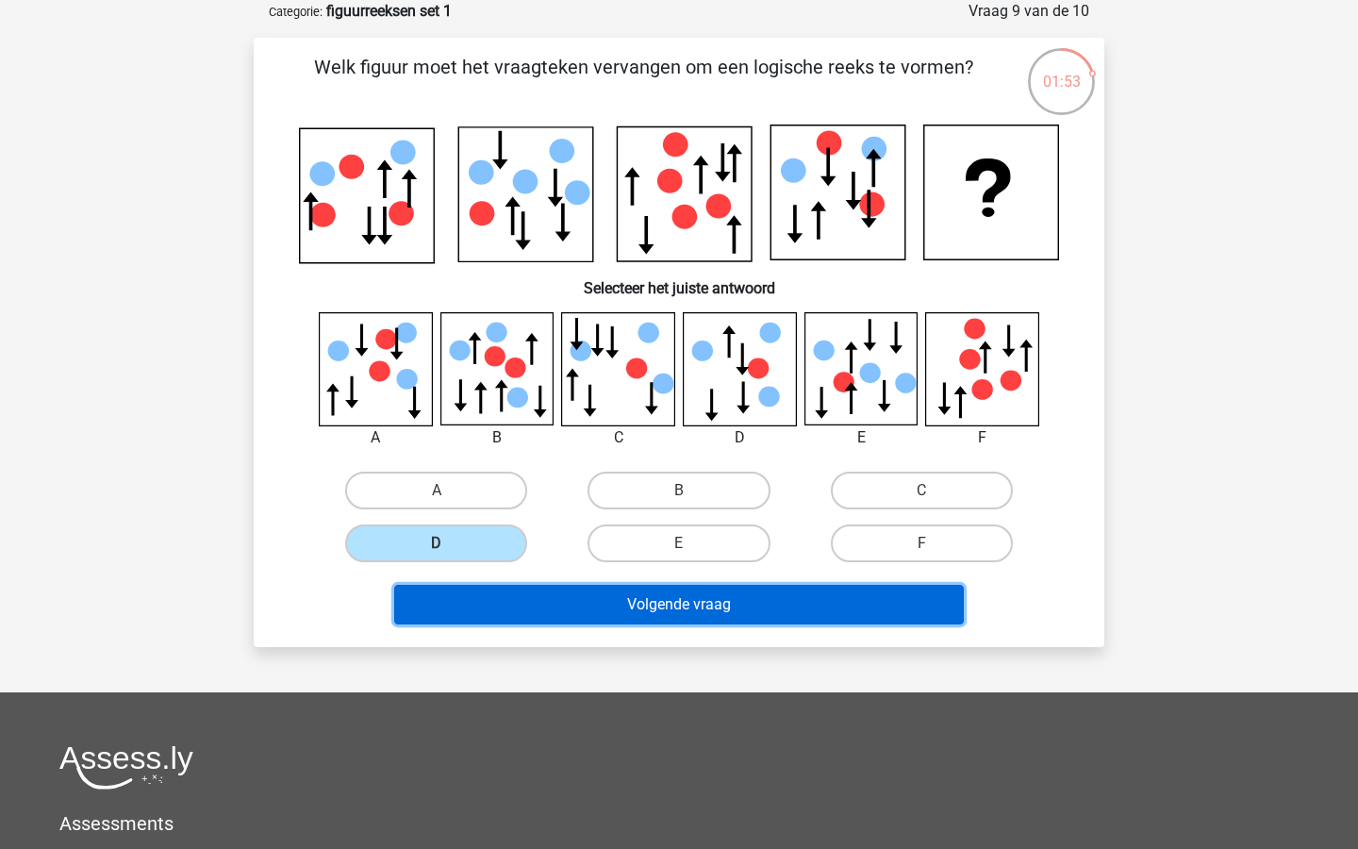
click at [580, 604] on button "Volgende vraag" at bounding box center [679, 605] width 571 height 40
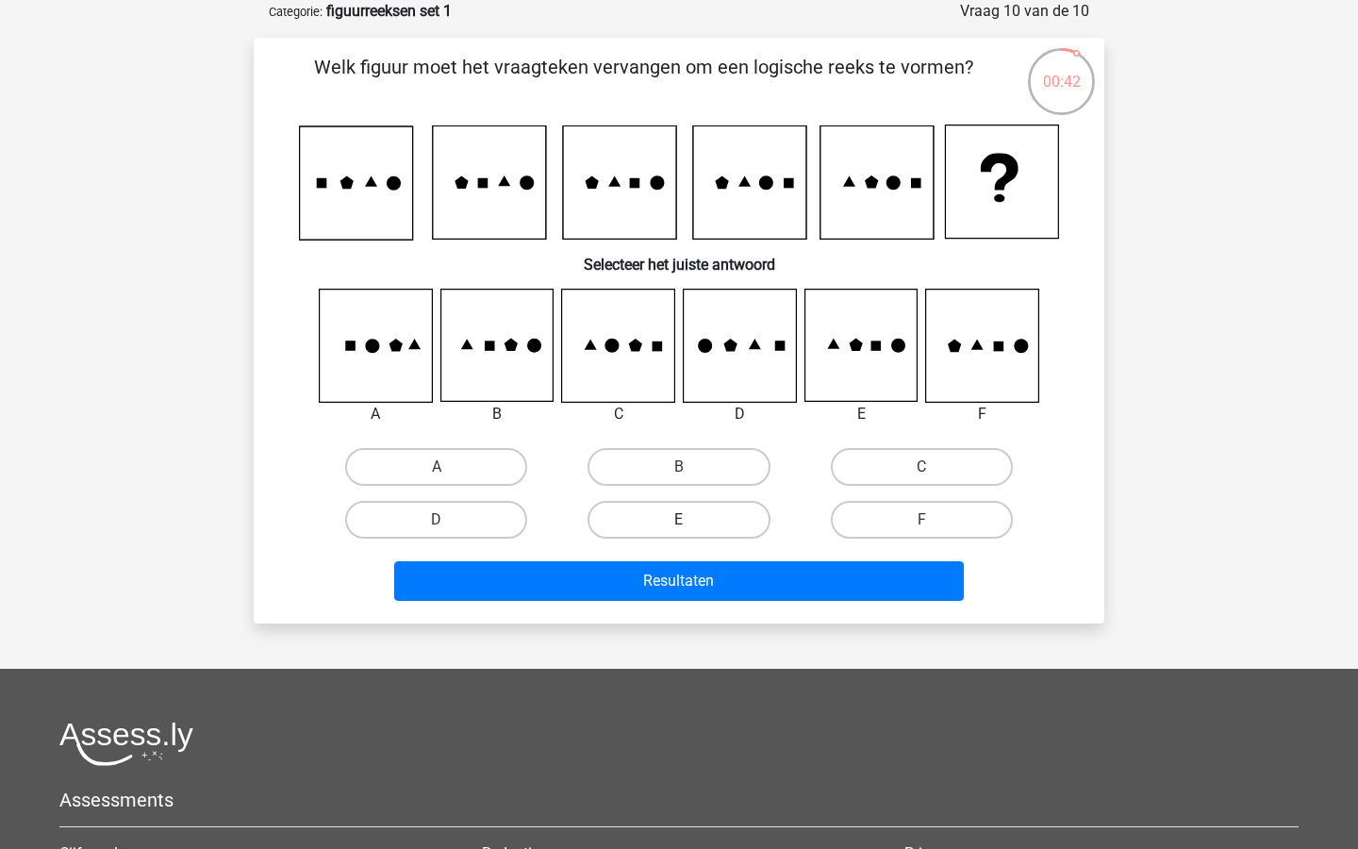
click at [662, 511] on label "E" at bounding box center [679, 520] width 182 height 38
click at [679, 520] on input "E" at bounding box center [685, 526] width 12 height 12
radio input "true"
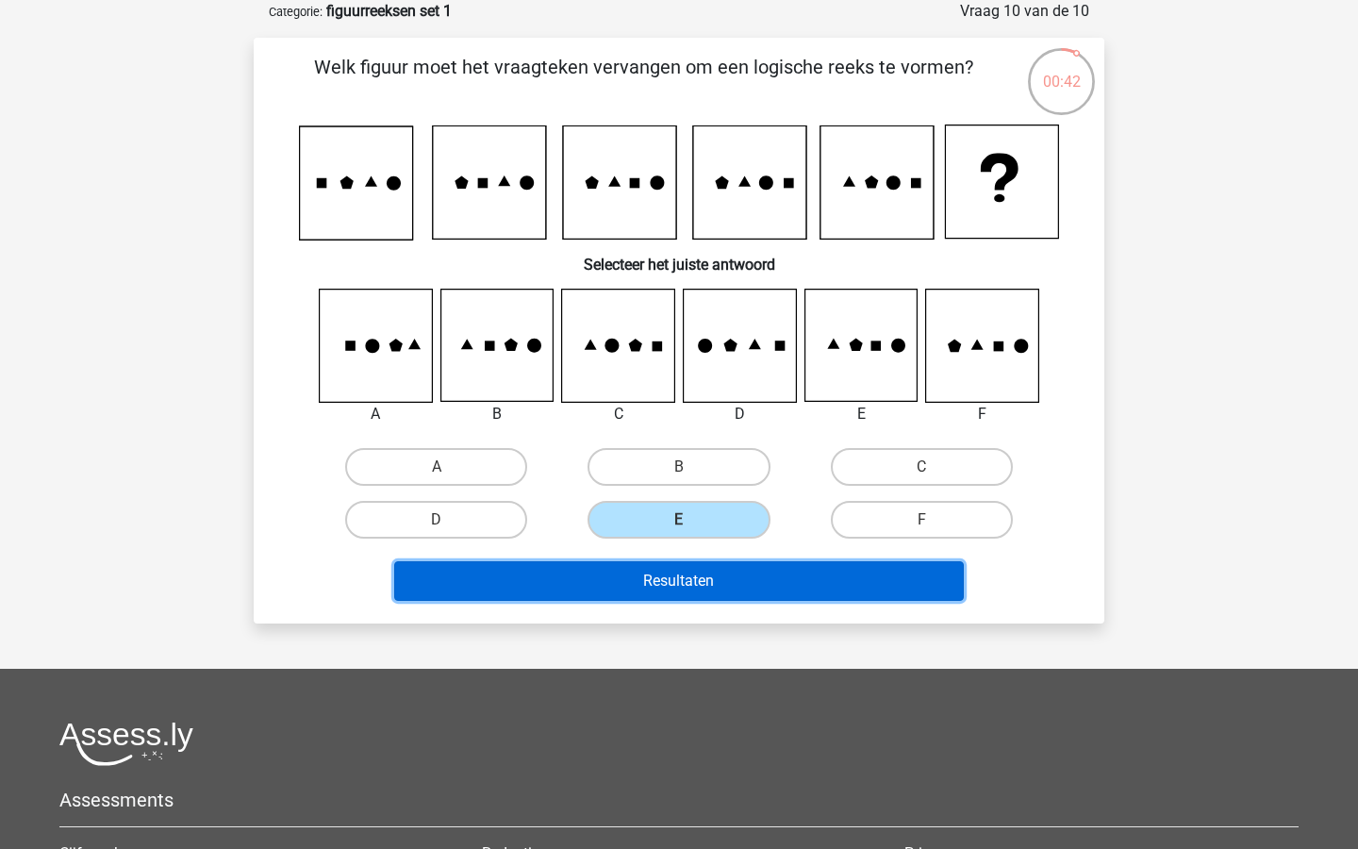
click at [688, 590] on button "Resultaten" at bounding box center [679, 581] width 571 height 40
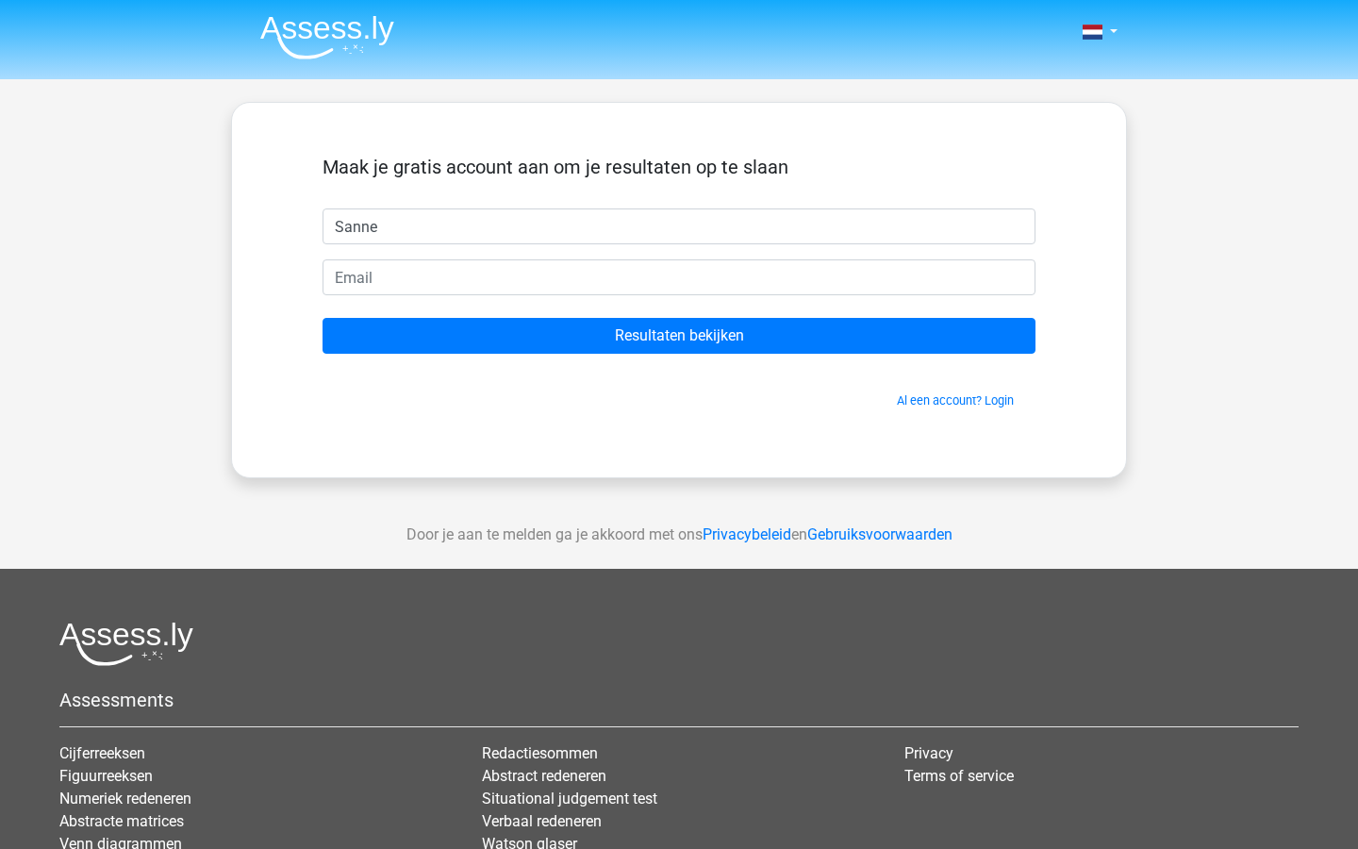
type input "Sanne"
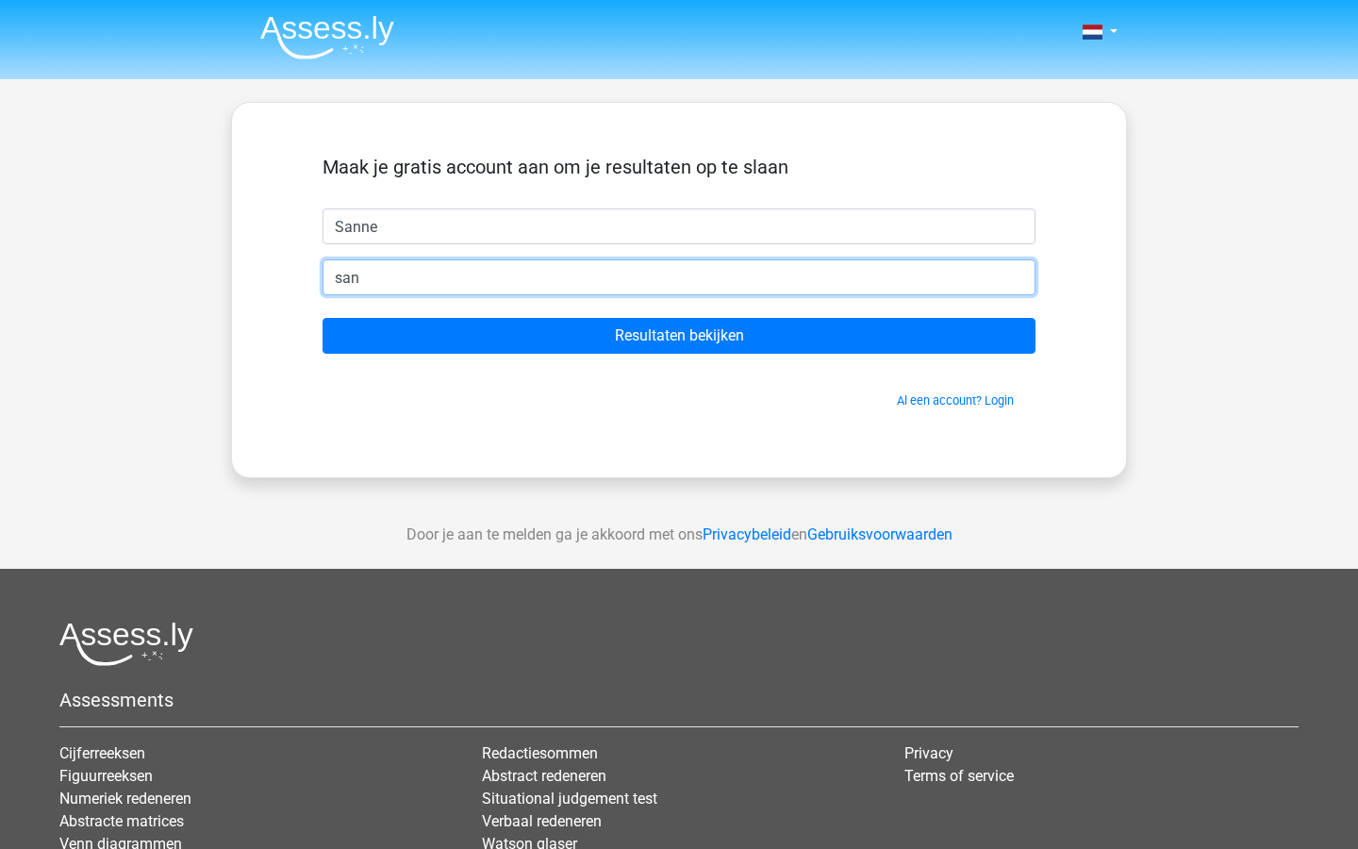
type input "[EMAIL_ADDRESS][DOMAIN_NAME]"
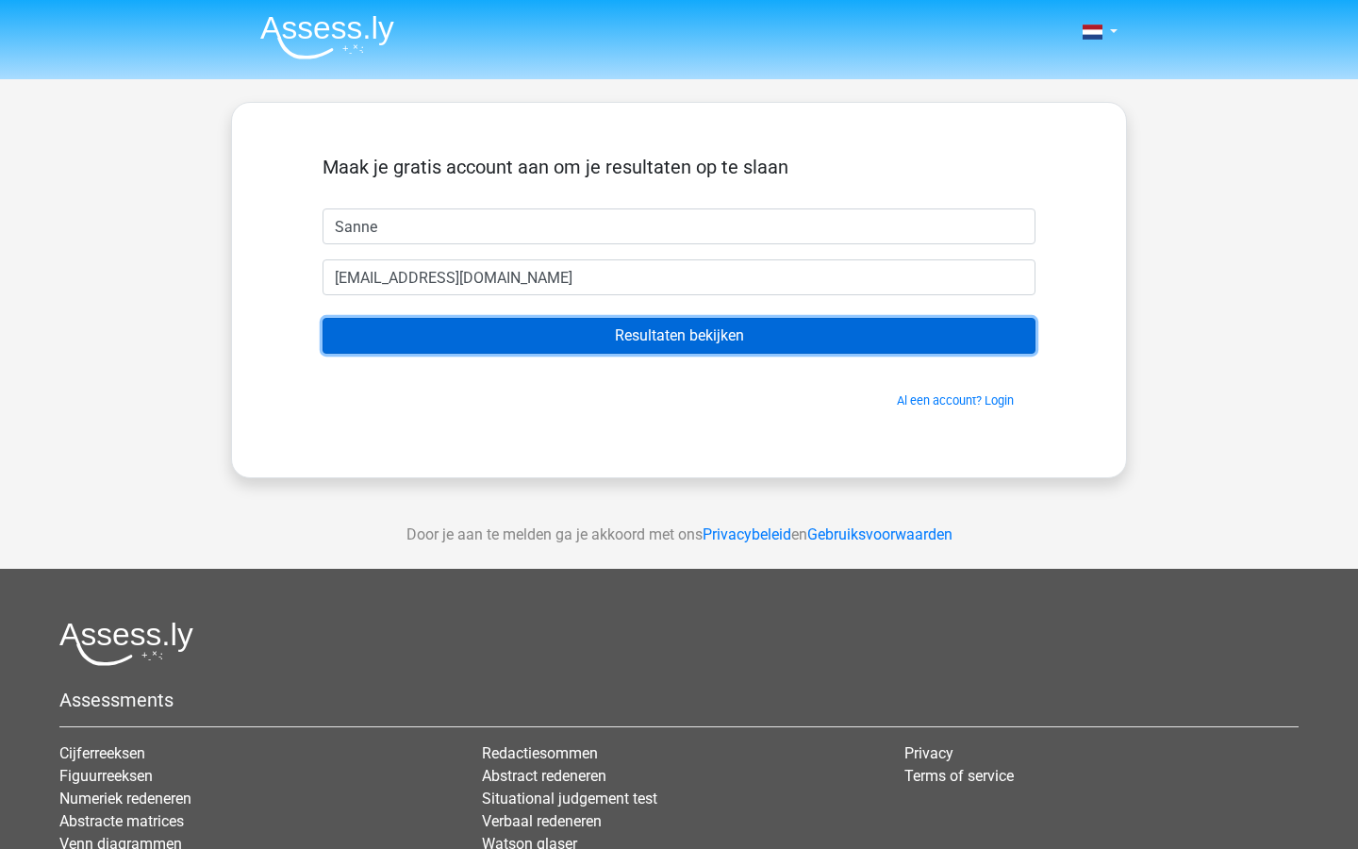
click at [588, 345] on input "Resultaten bekijken" at bounding box center [679, 336] width 713 height 36
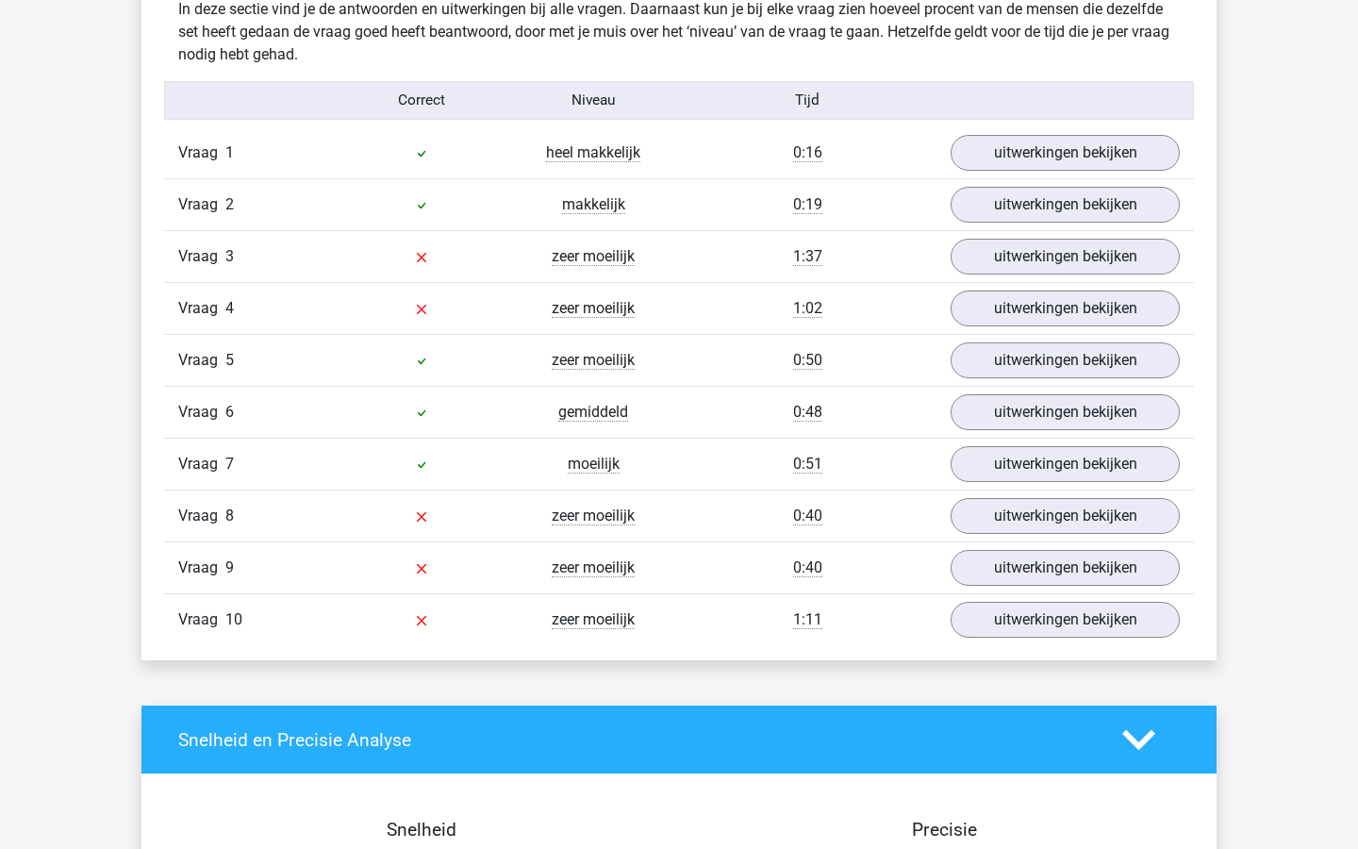
scroll to position [1498, 0]
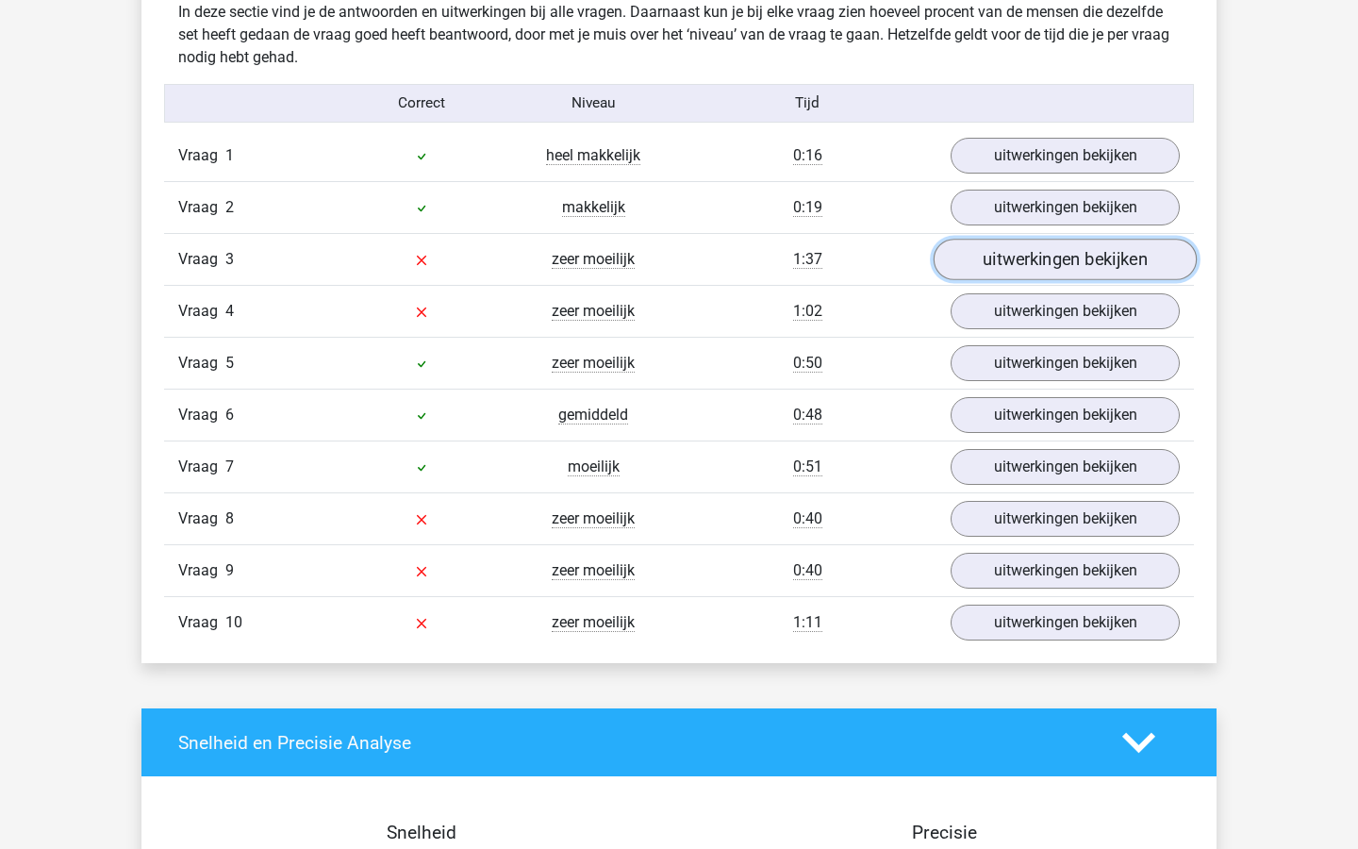
click at [1040, 259] on link "uitwerkingen bekijken" at bounding box center [1065, 260] width 263 height 42
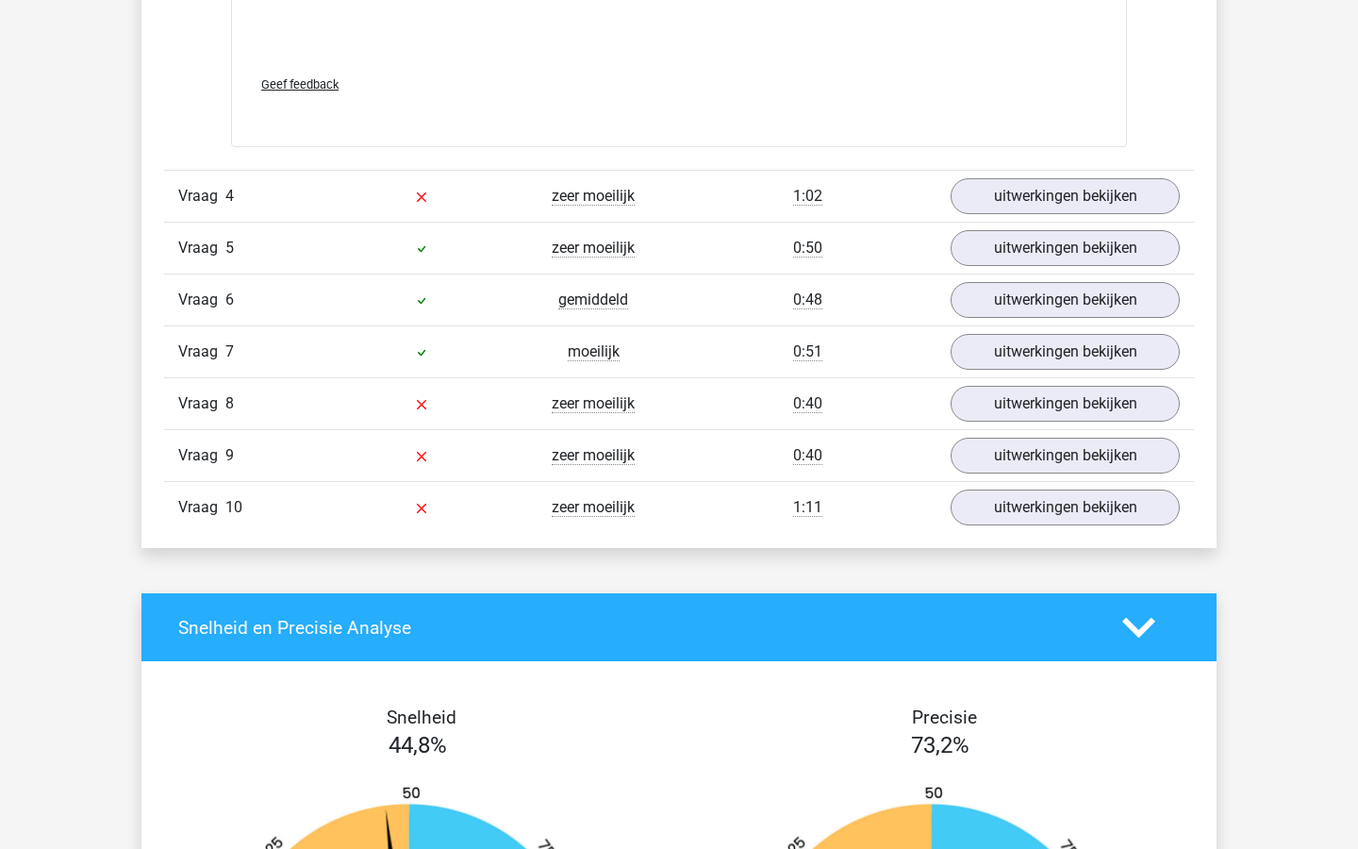
scroll to position [3193, 0]
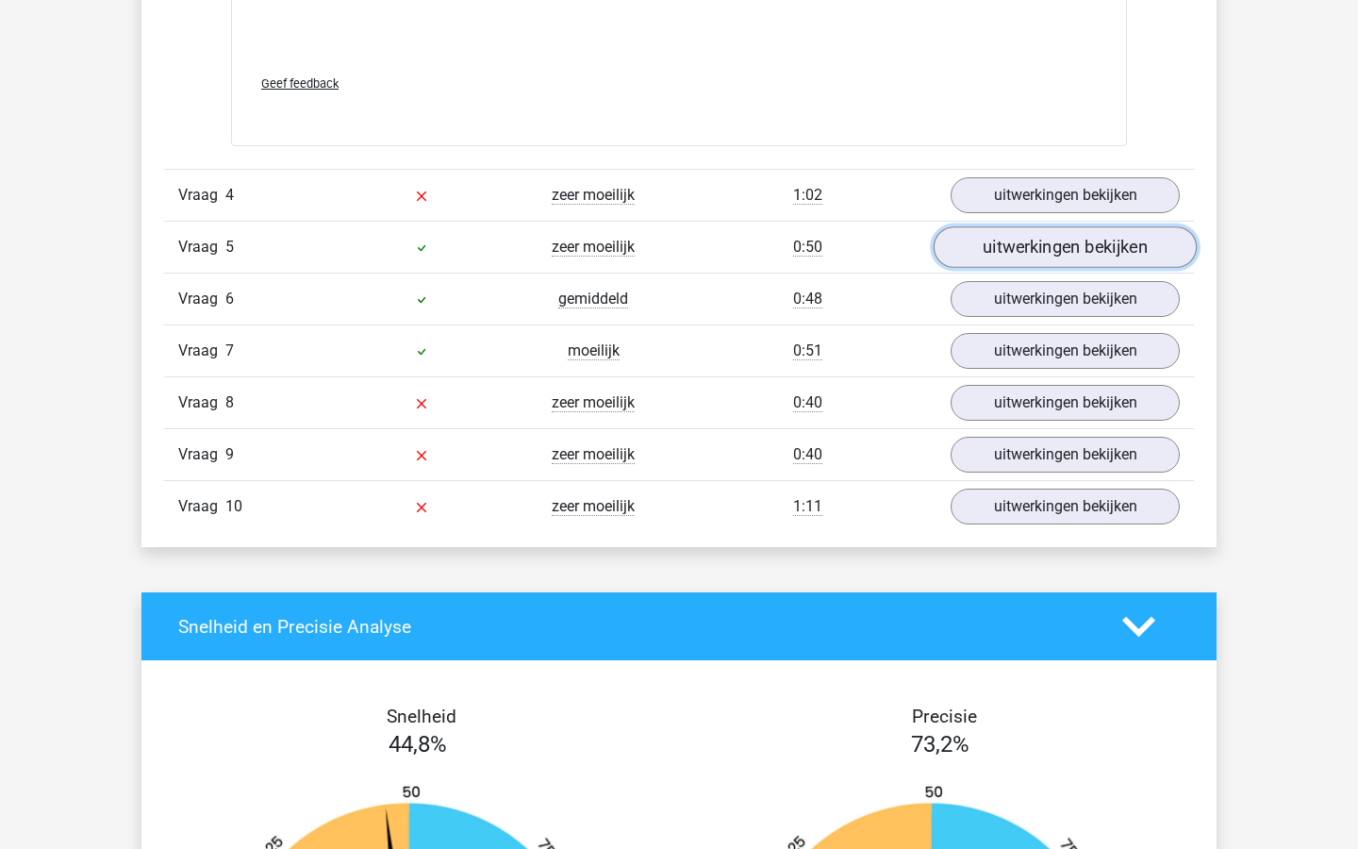
click at [1045, 261] on link "uitwerkingen bekijken" at bounding box center [1065, 247] width 263 height 42
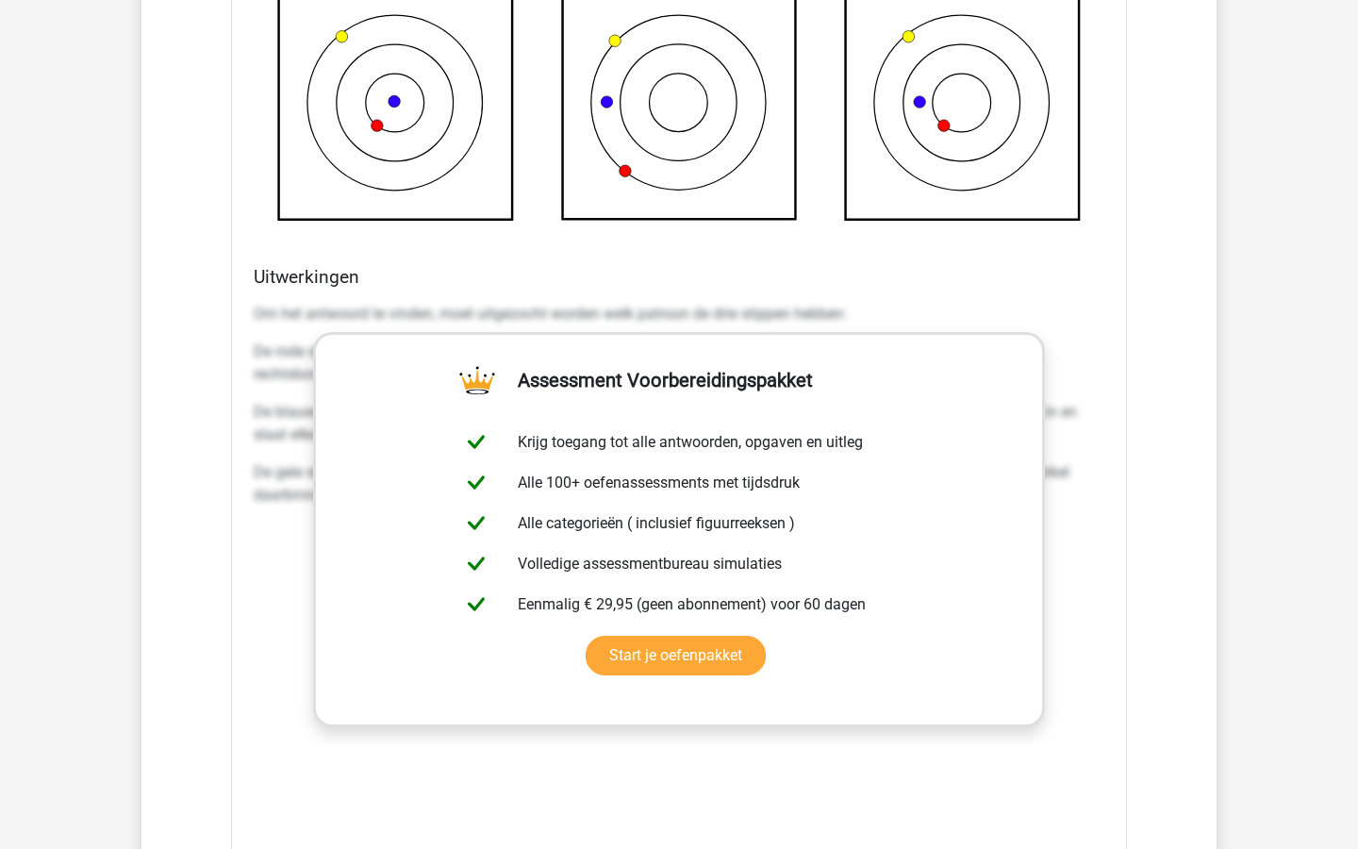
scroll to position [2791, 0]
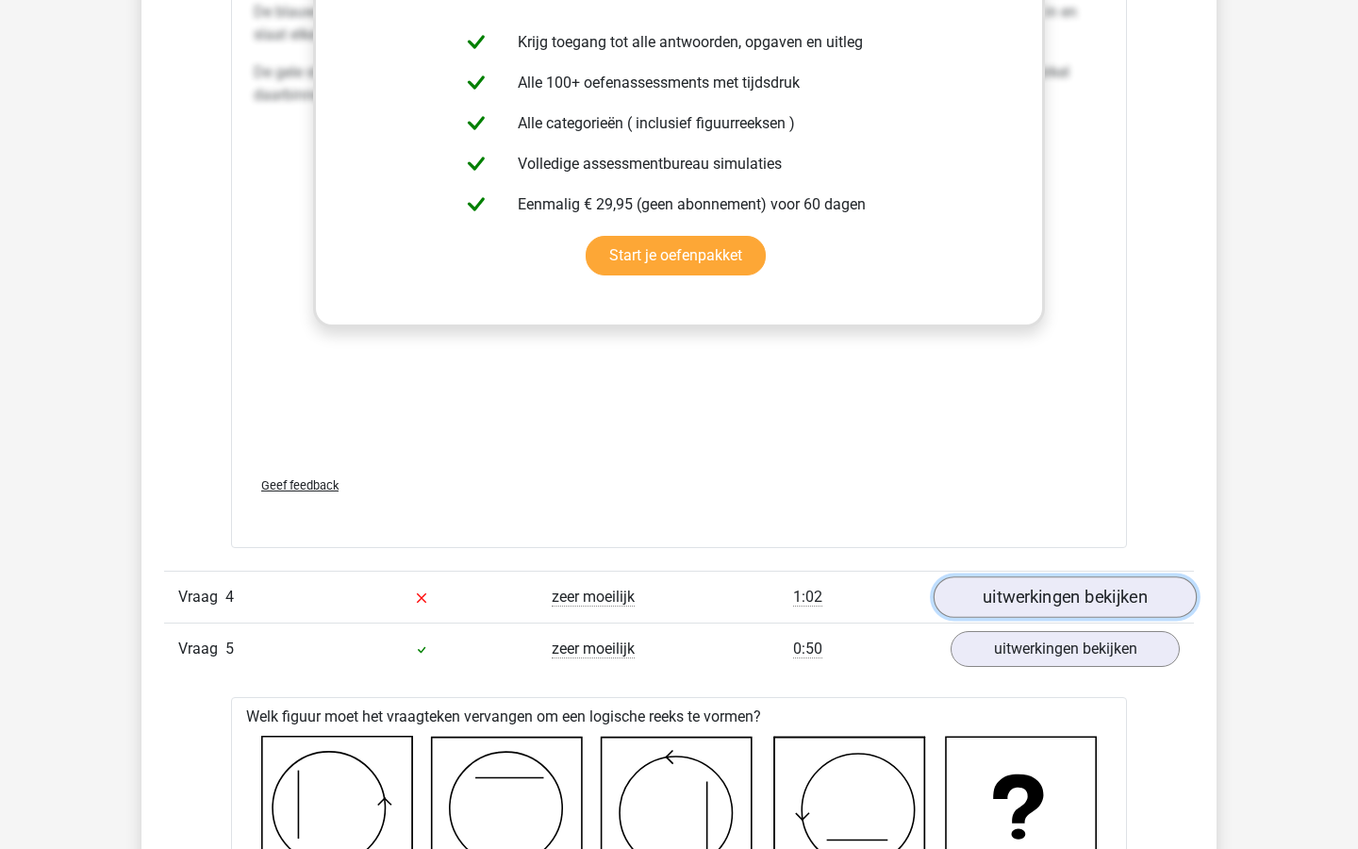
click at [1064, 607] on link "uitwerkingen bekijken" at bounding box center [1065, 597] width 263 height 42
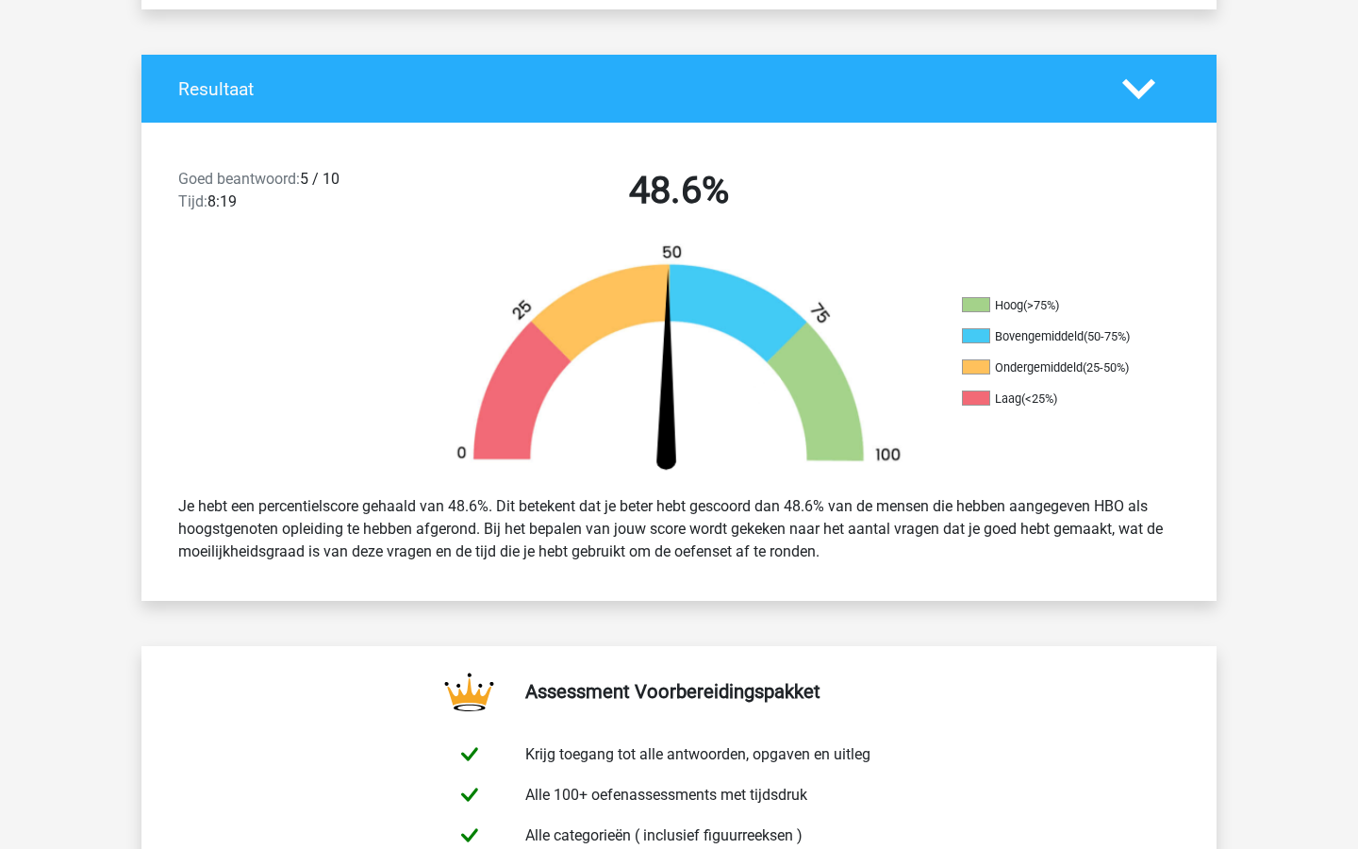
scroll to position [0, 0]
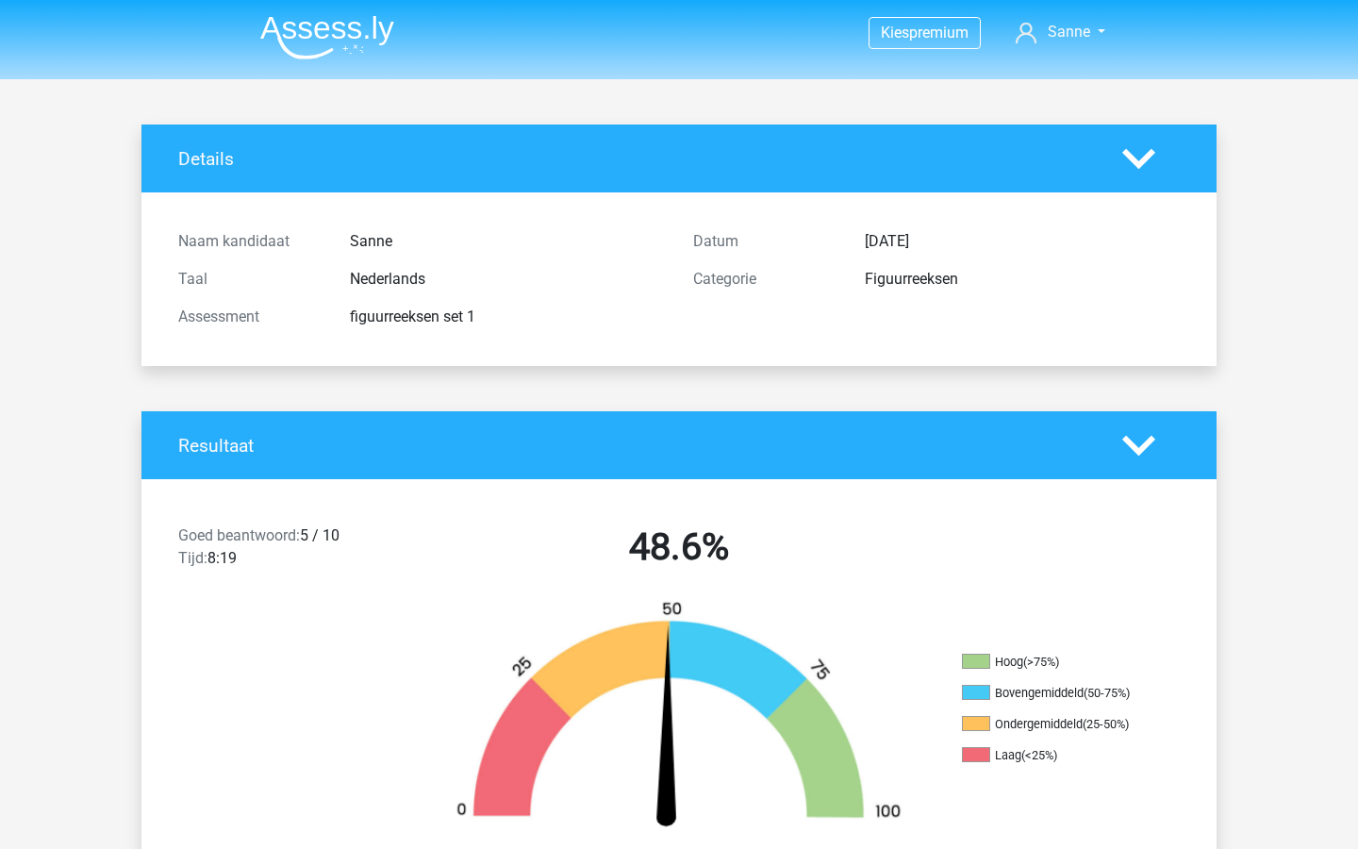
click at [278, 49] on img at bounding box center [327, 37] width 134 height 44
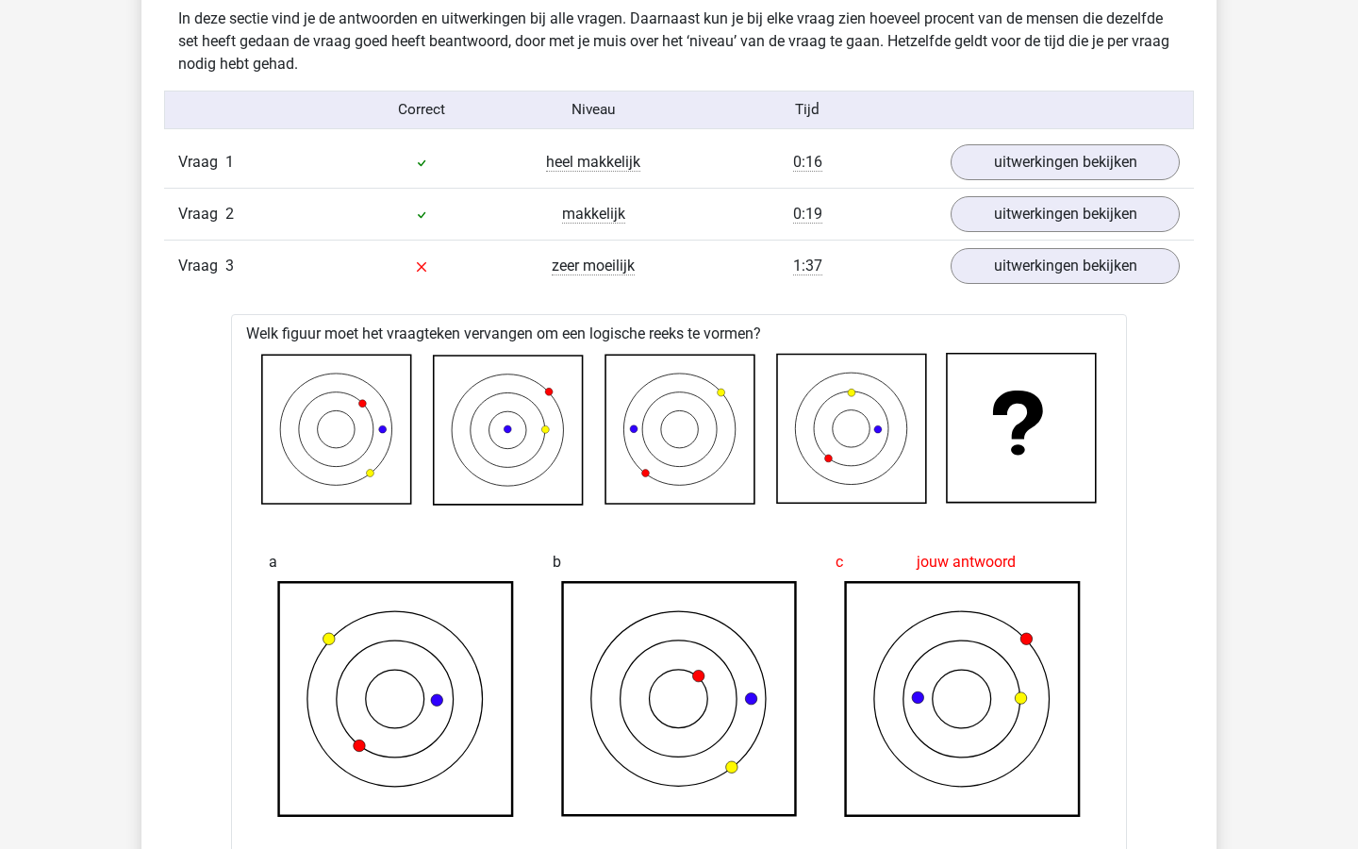
scroll to position [1493, 0]
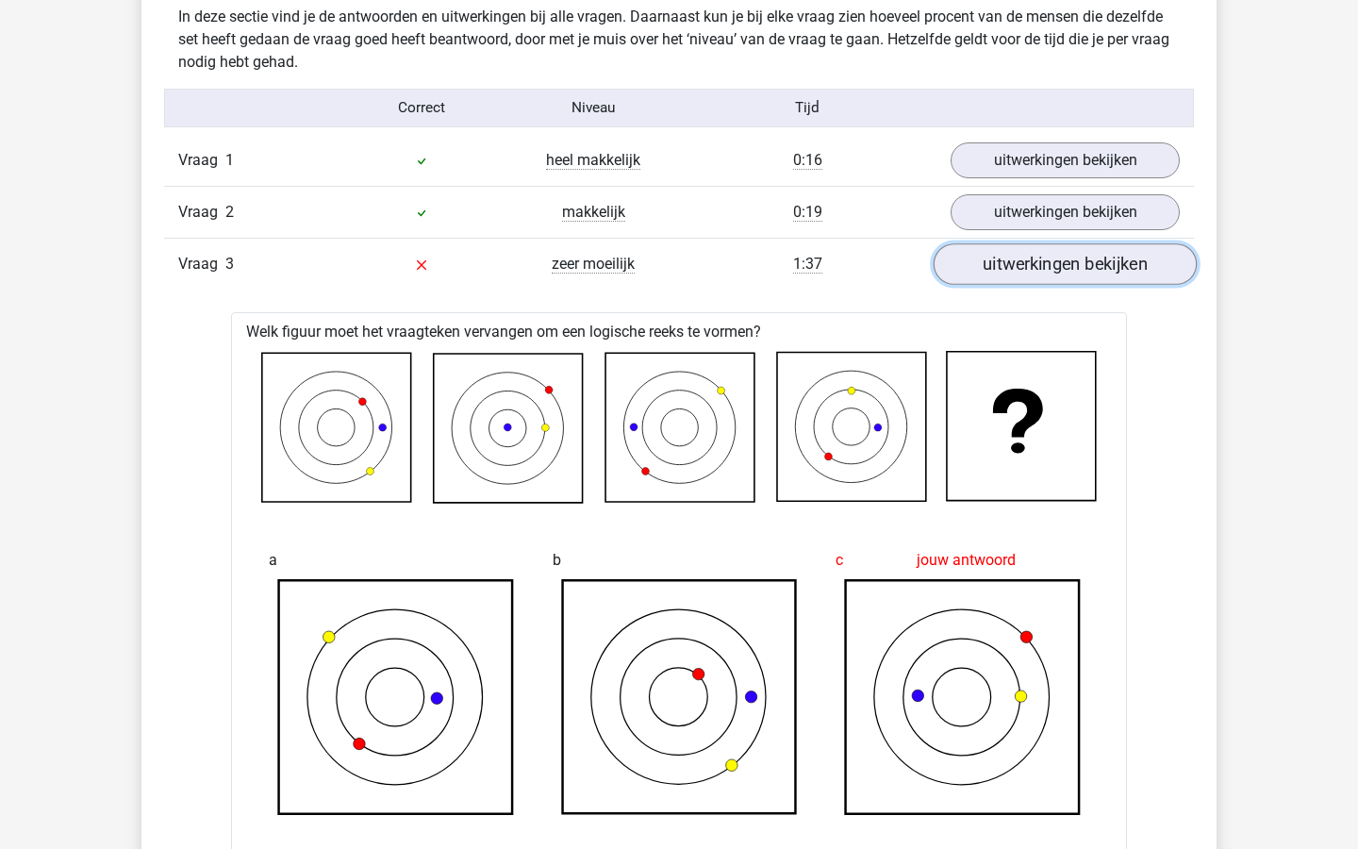
click at [1040, 278] on link "uitwerkingen bekijken" at bounding box center [1065, 264] width 263 height 42
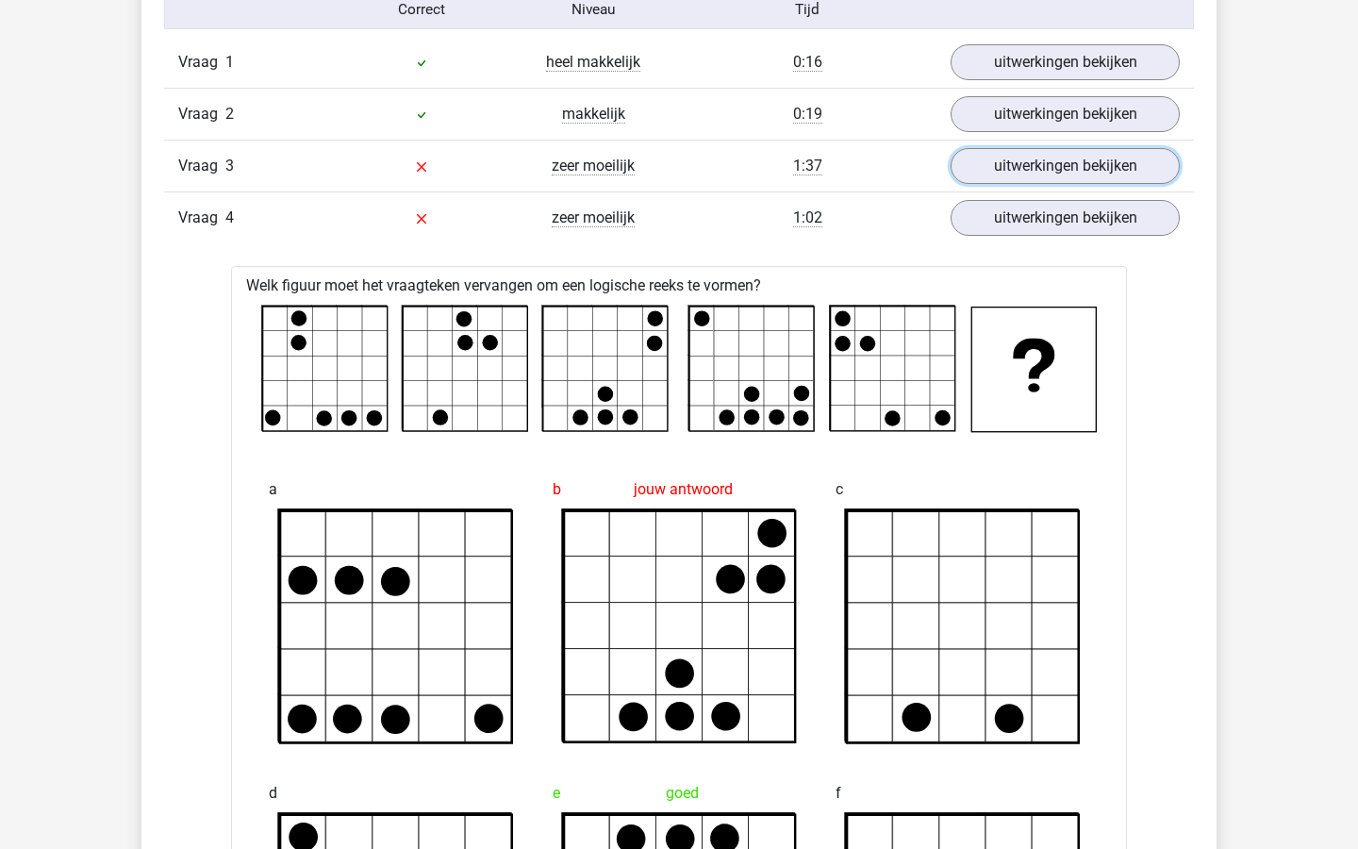
scroll to position [1590, 0]
click at [1029, 186] on div "Vraag 3 zeer moeilijk 1:37 uitwerkingen bekijken" at bounding box center [679, 167] width 1030 height 52
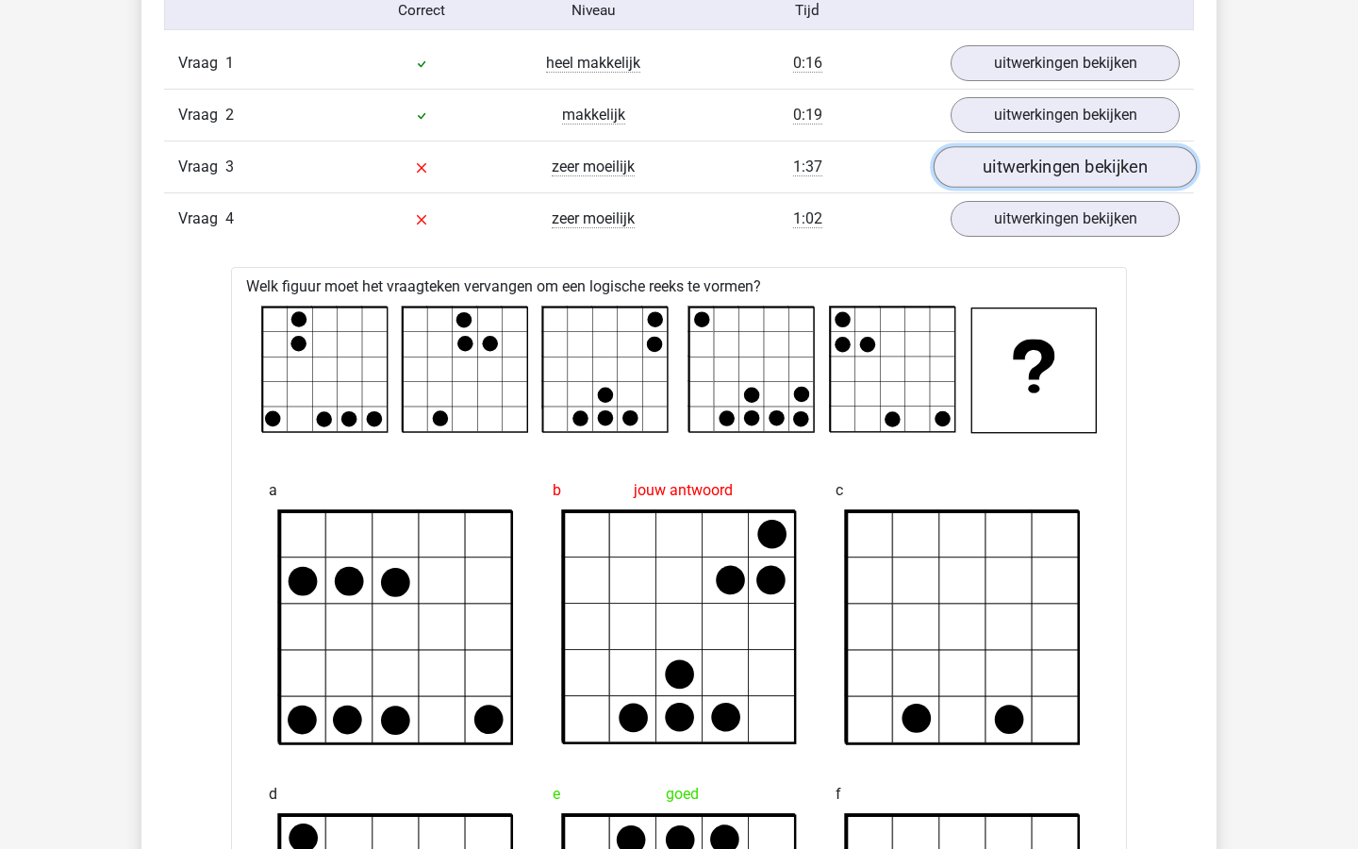
click at [1049, 165] on link "uitwerkingen bekijken" at bounding box center [1065, 167] width 263 height 42
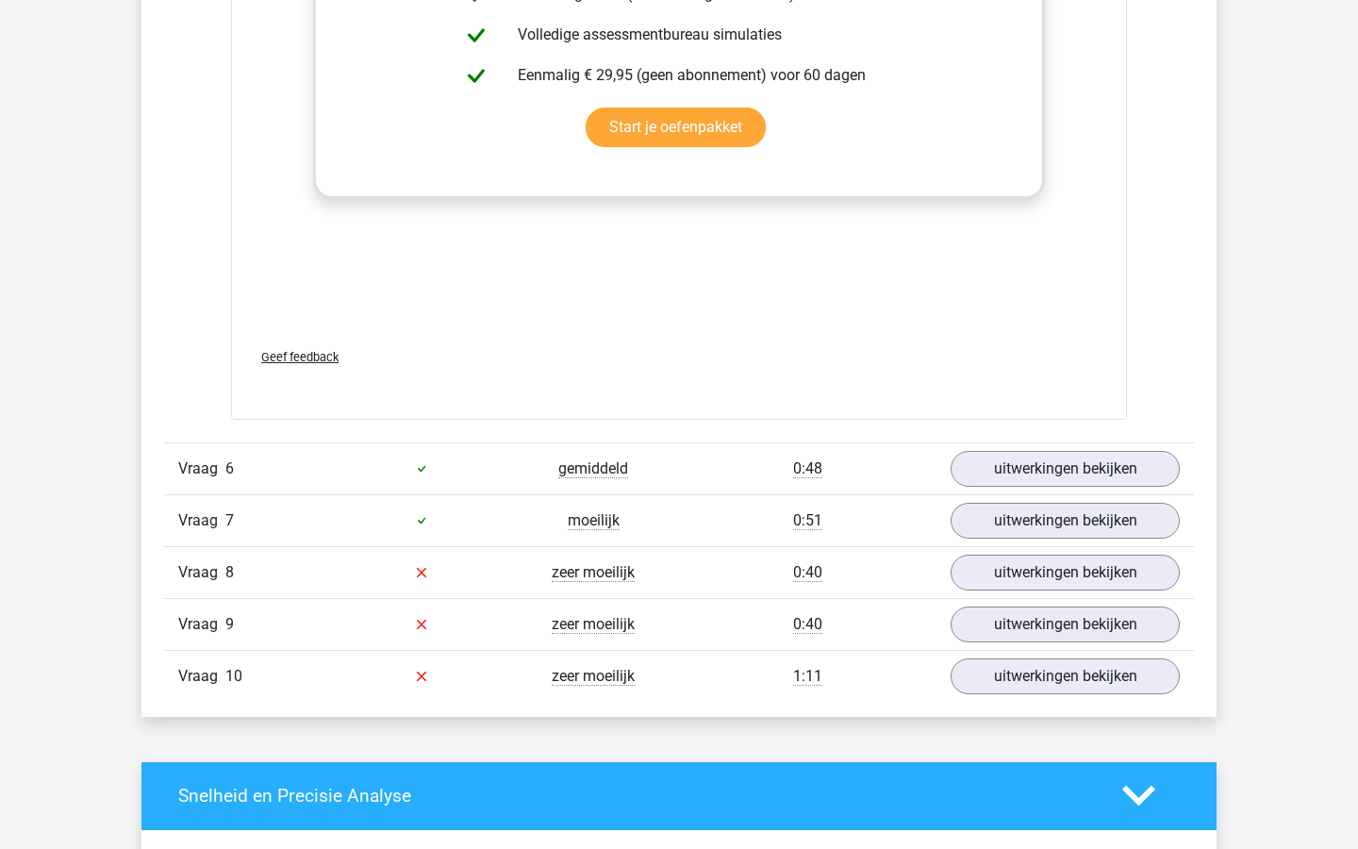
scroll to position [5837, 0]
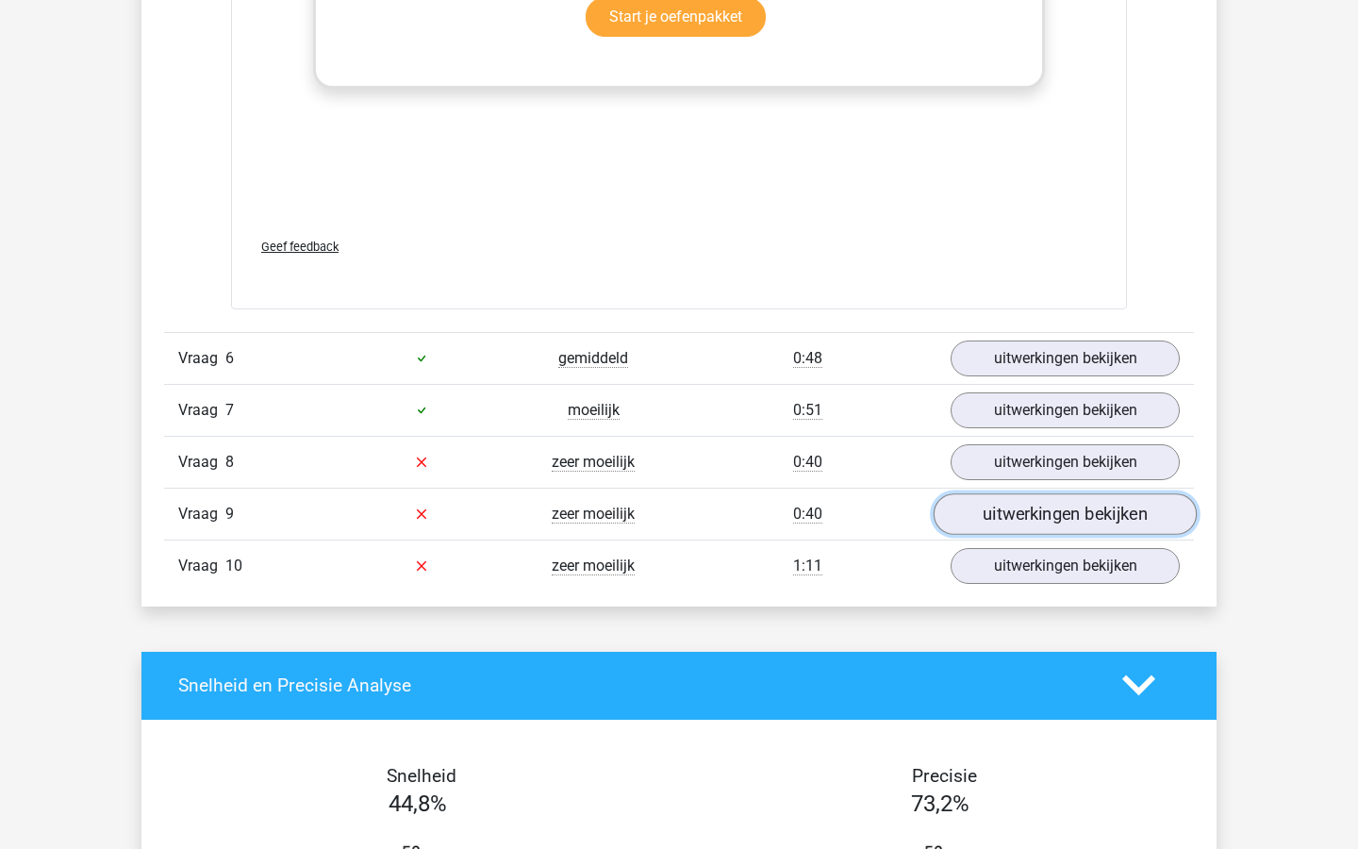
click at [1049, 523] on link "uitwerkingen bekijken" at bounding box center [1065, 514] width 263 height 42
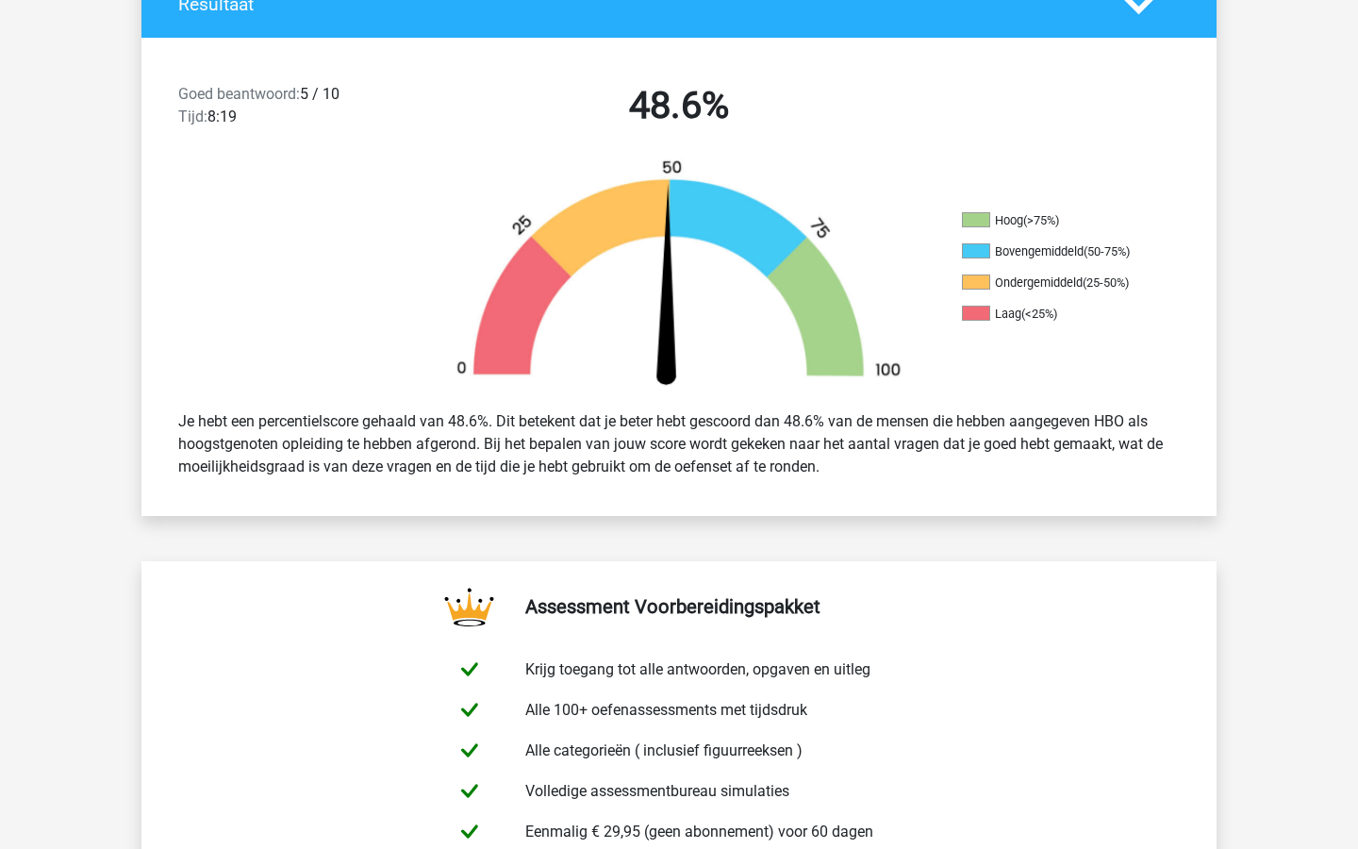
scroll to position [0, 0]
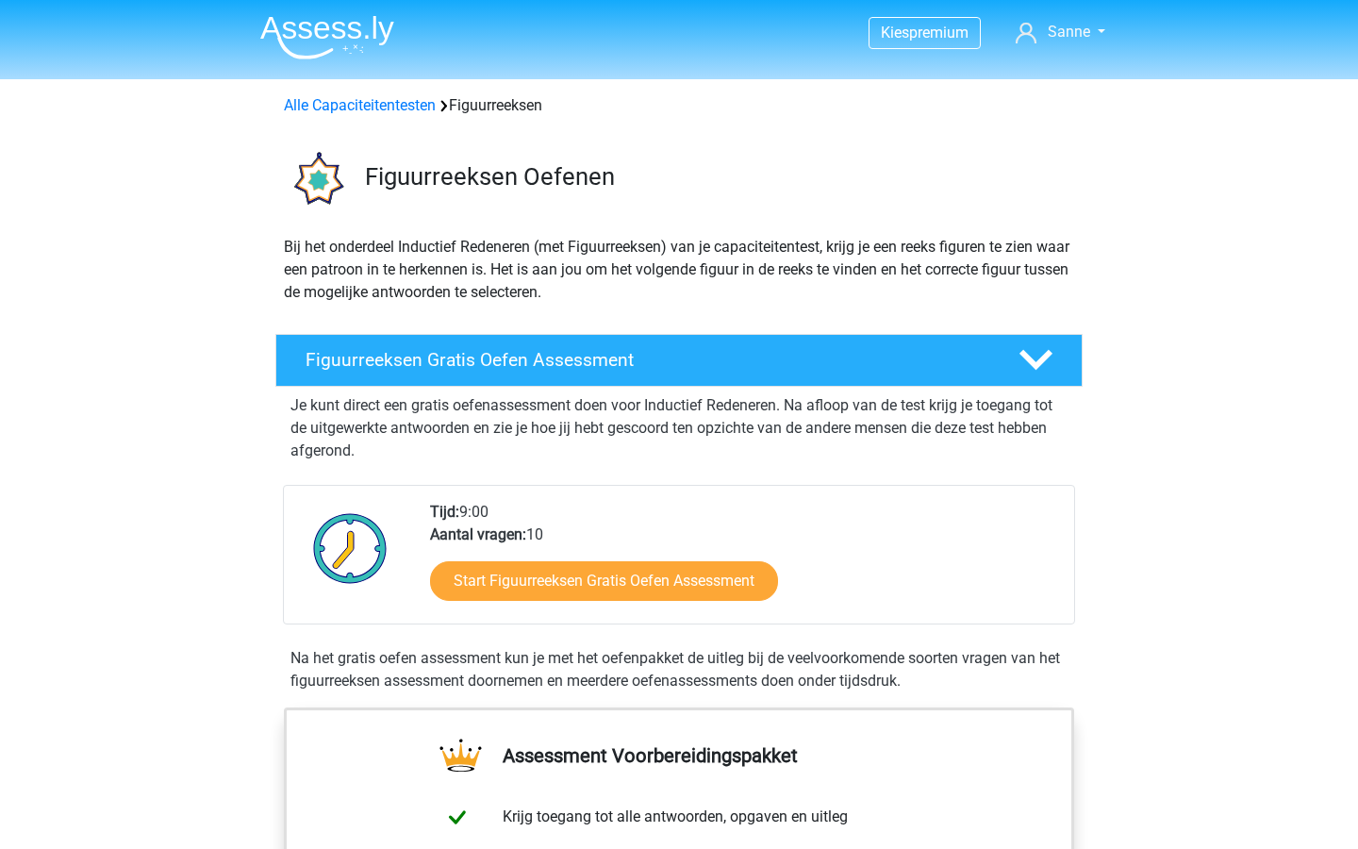
click at [632, 603] on div "Start Figuurreeksen Gratis Oefen Assessment" at bounding box center [744, 584] width 629 height 77
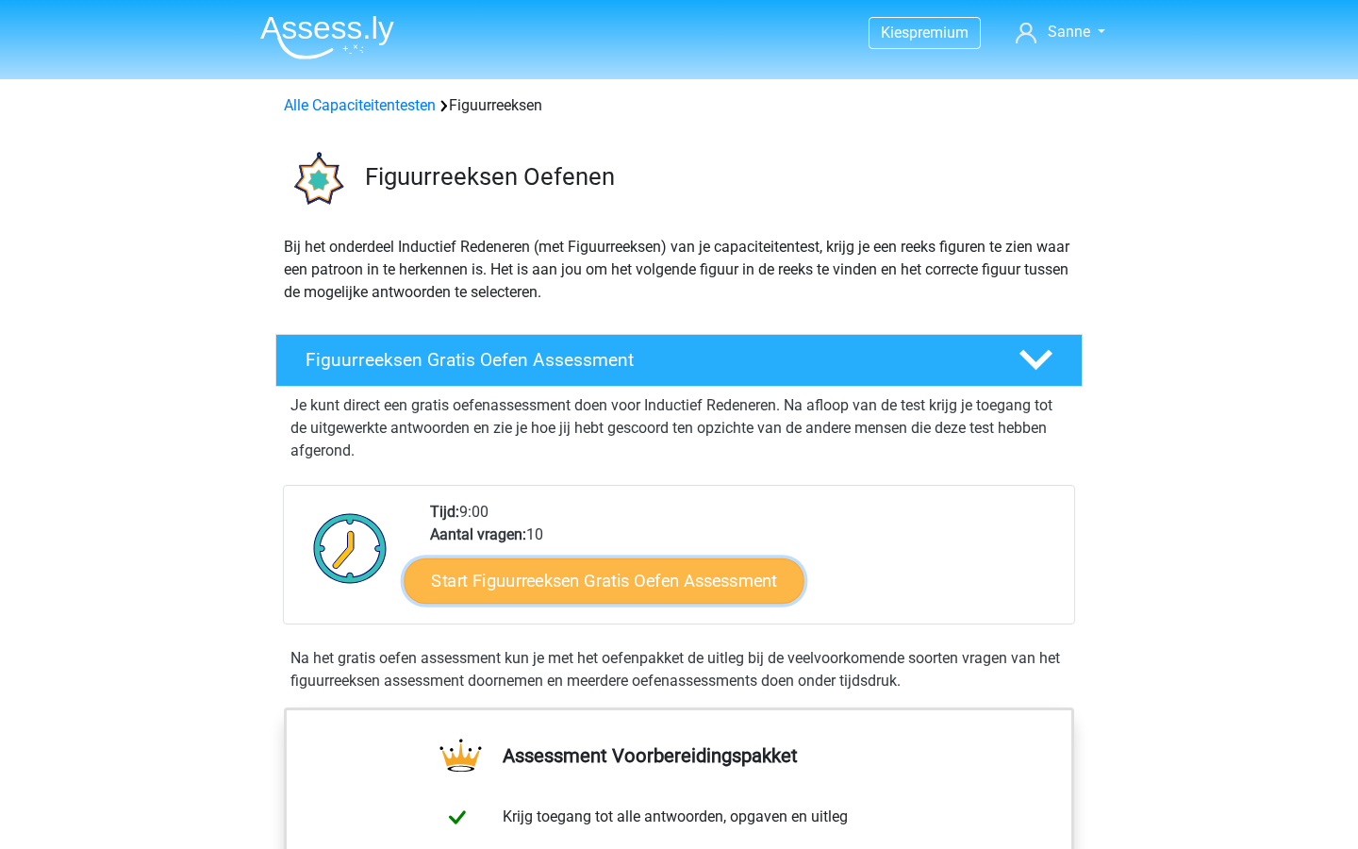
click at [640, 576] on link "Start Figuurreeksen Gratis Oefen Assessment" at bounding box center [605, 580] width 400 height 45
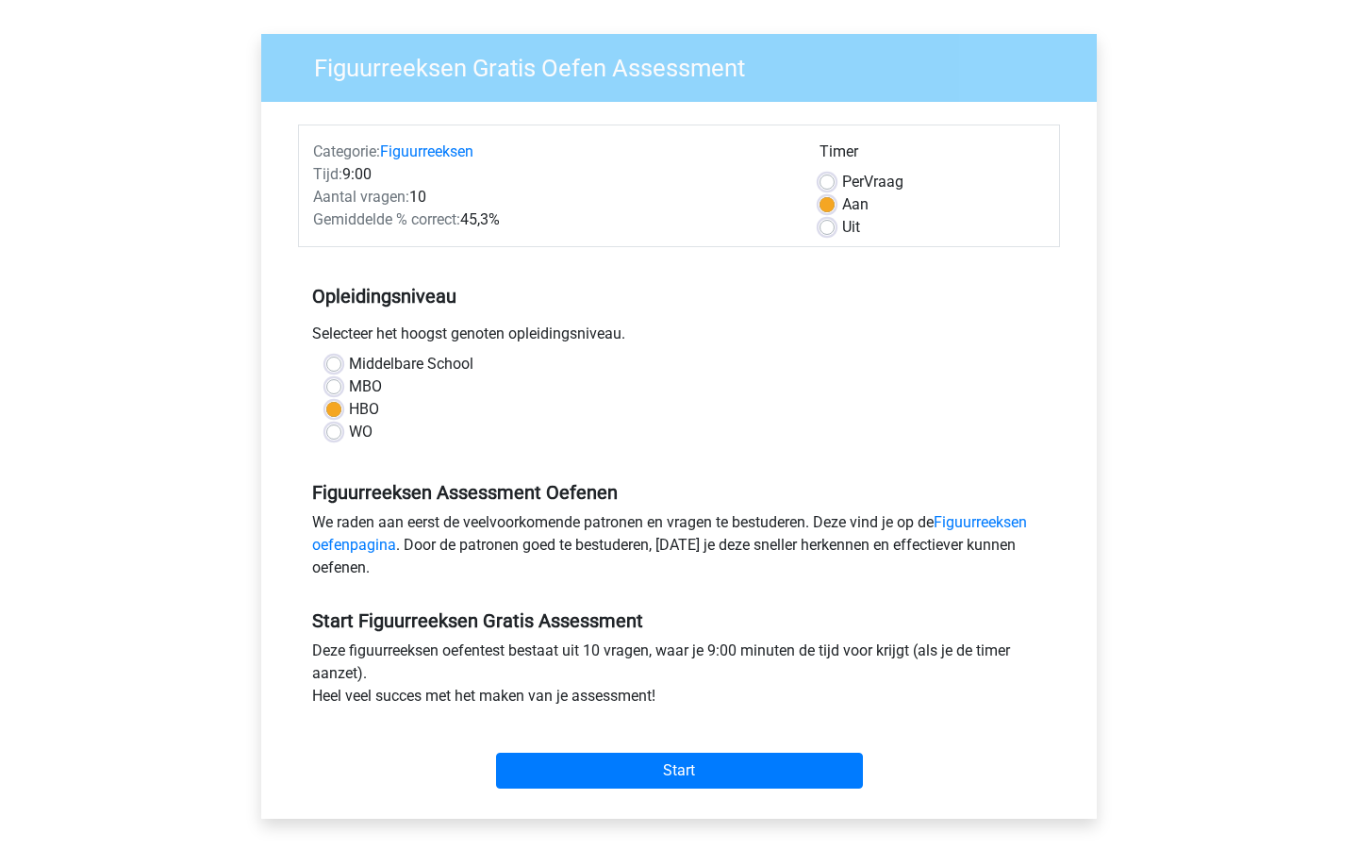
scroll to position [641, 0]
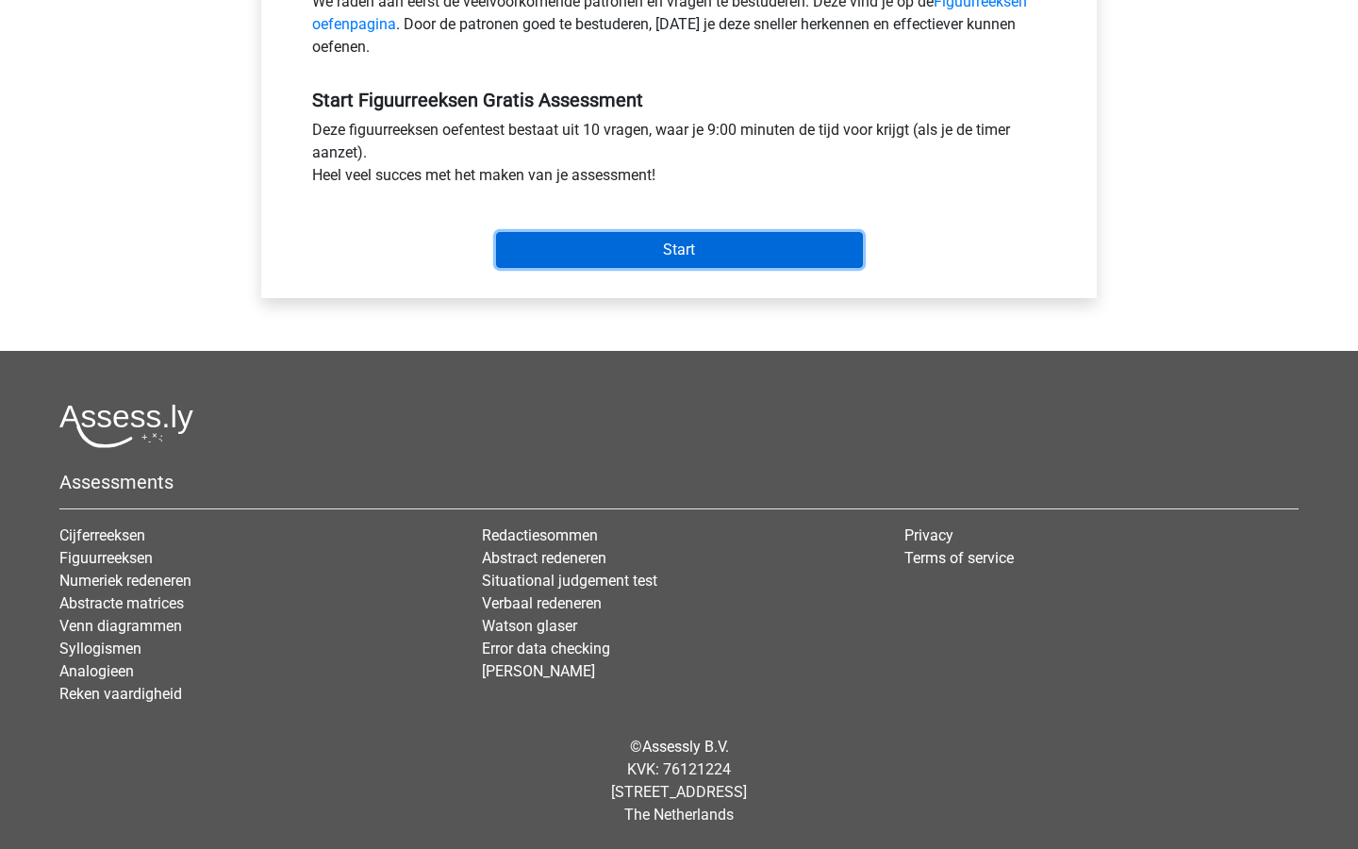
click at [707, 245] on input "Start" at bounding box center [679, 250] width 367 height 36
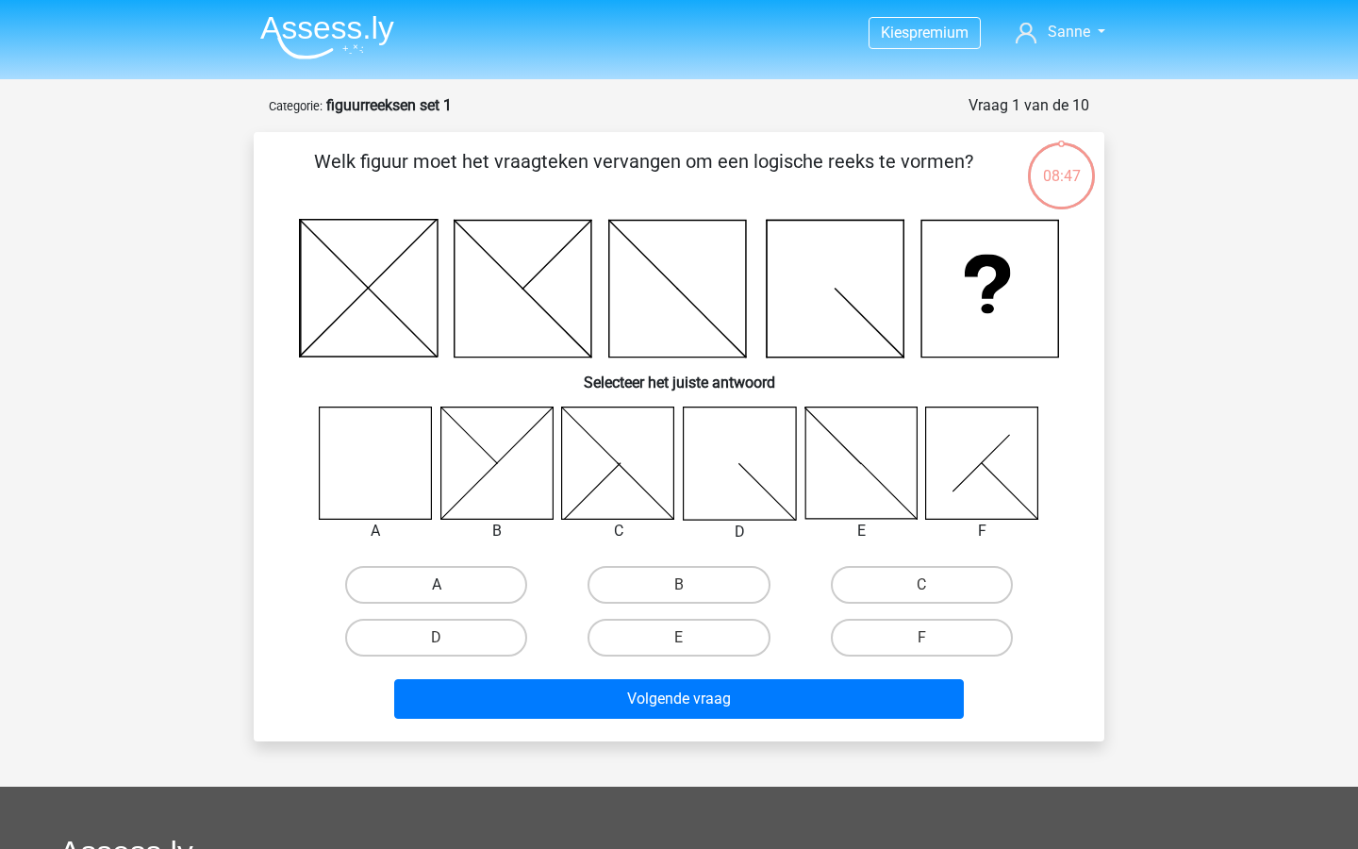
click at [409, 587] on label "A" at bounding box center [436, 585] width 182 height 38
click at [437, 587] on input "A" at bounding box center [443, 591] width 12 height 12
radio input "true"
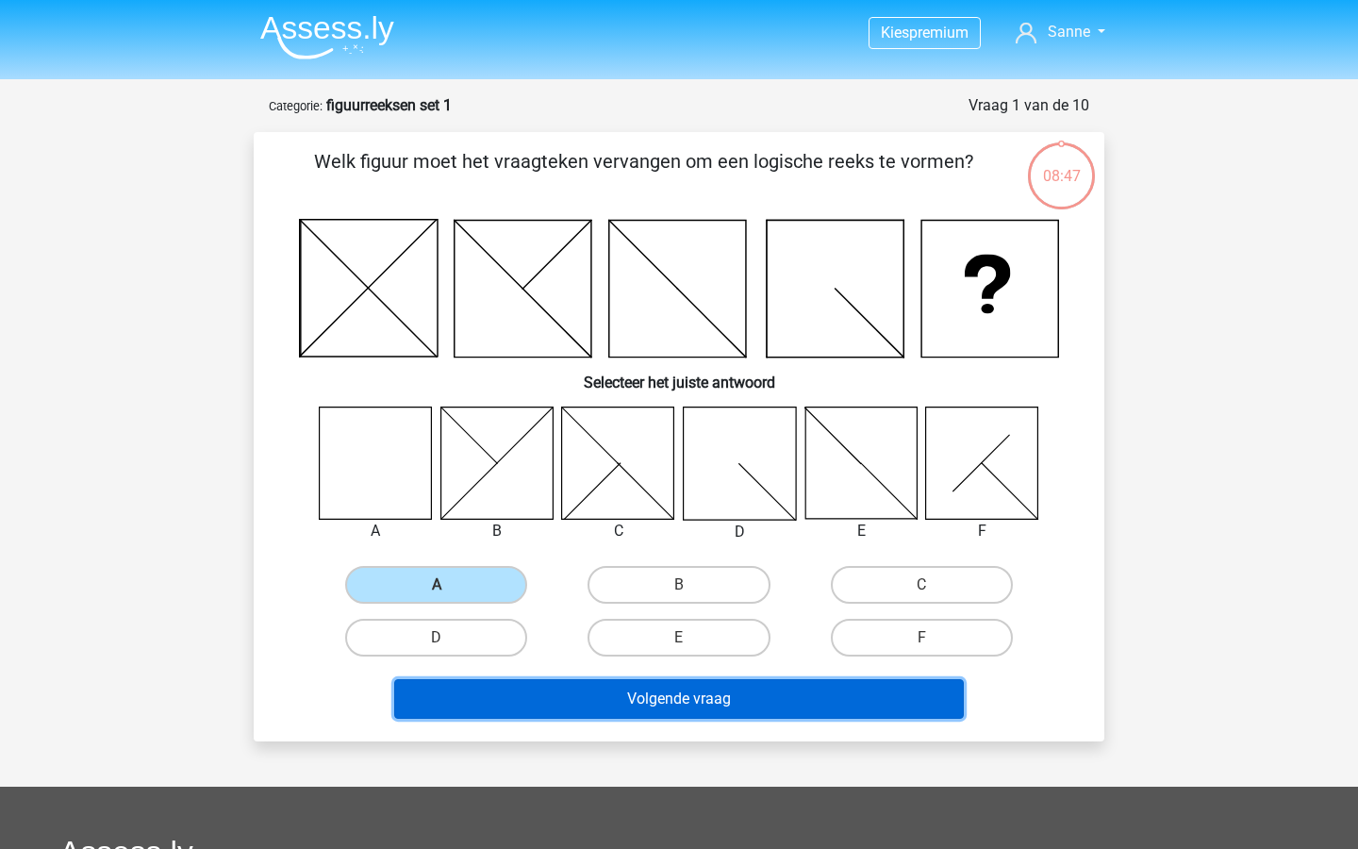
click at [635, 697] on button "Volgende vraag" at bounding box center [679, 699] width 571 height 40
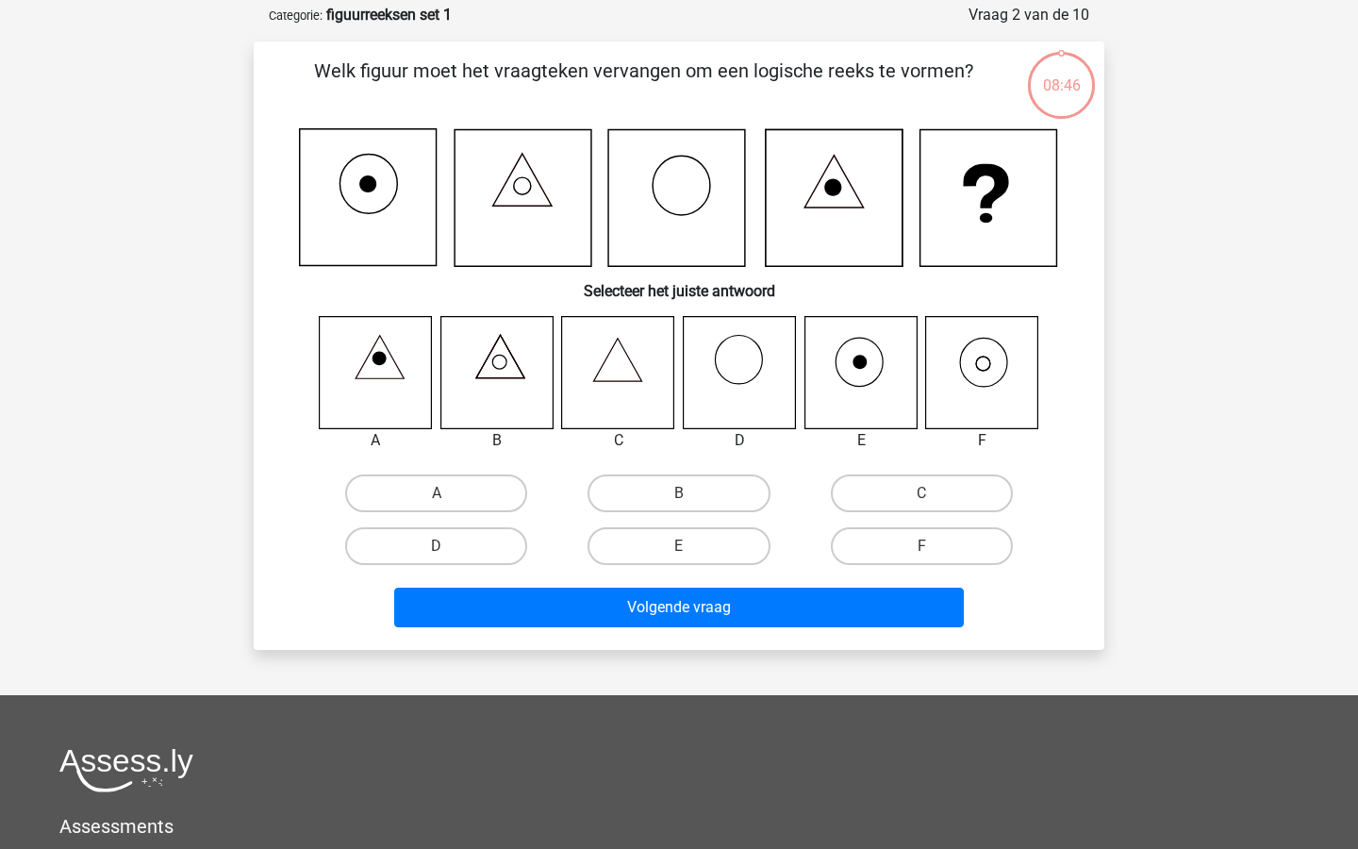
scroll to position [94, 0]
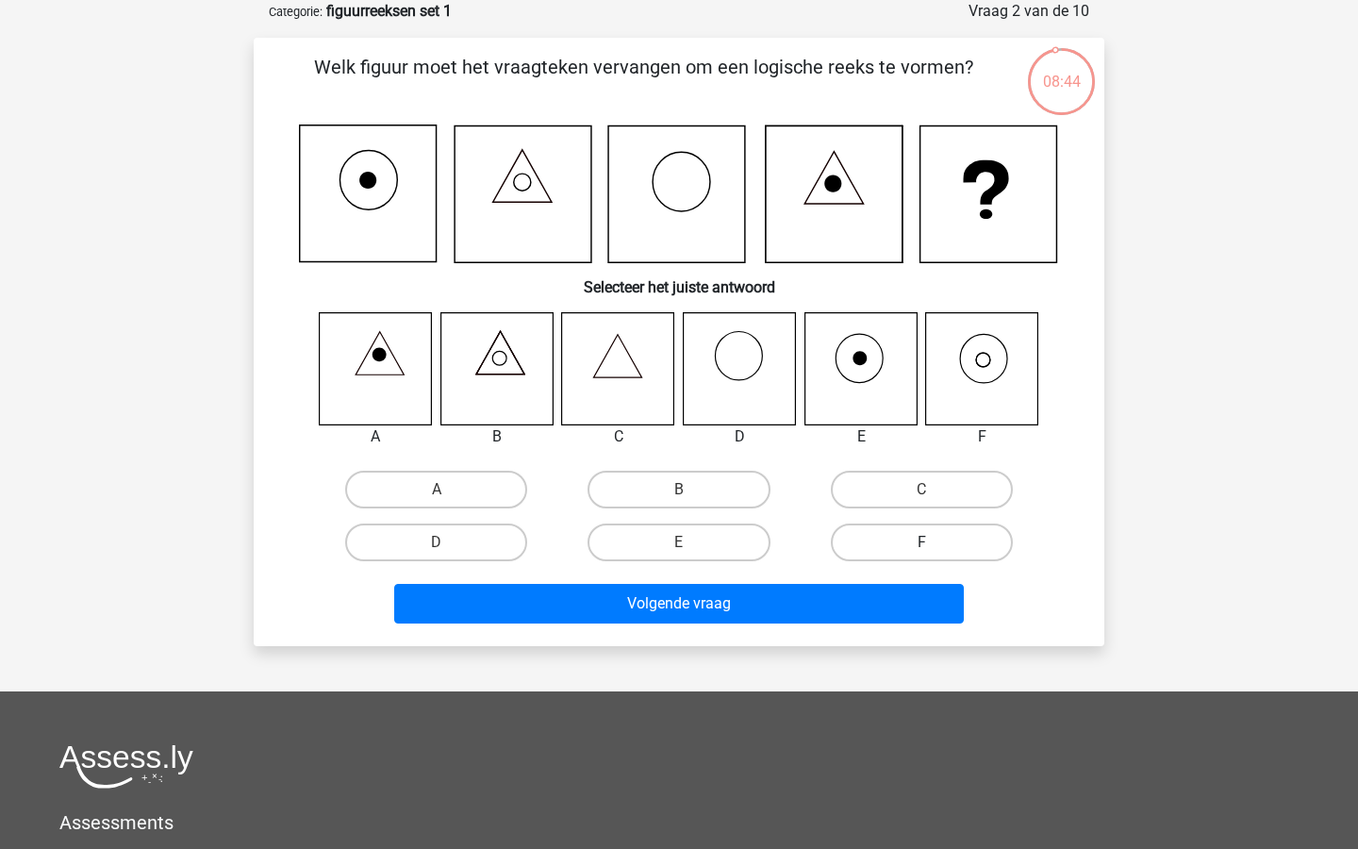
click at [883, 546] on label "F" at bounding box center [922, 543] width 182 height 38
click at [922, 546] on input "F" at bounding box center [928, 548] width 12 height 12
radio input "true"
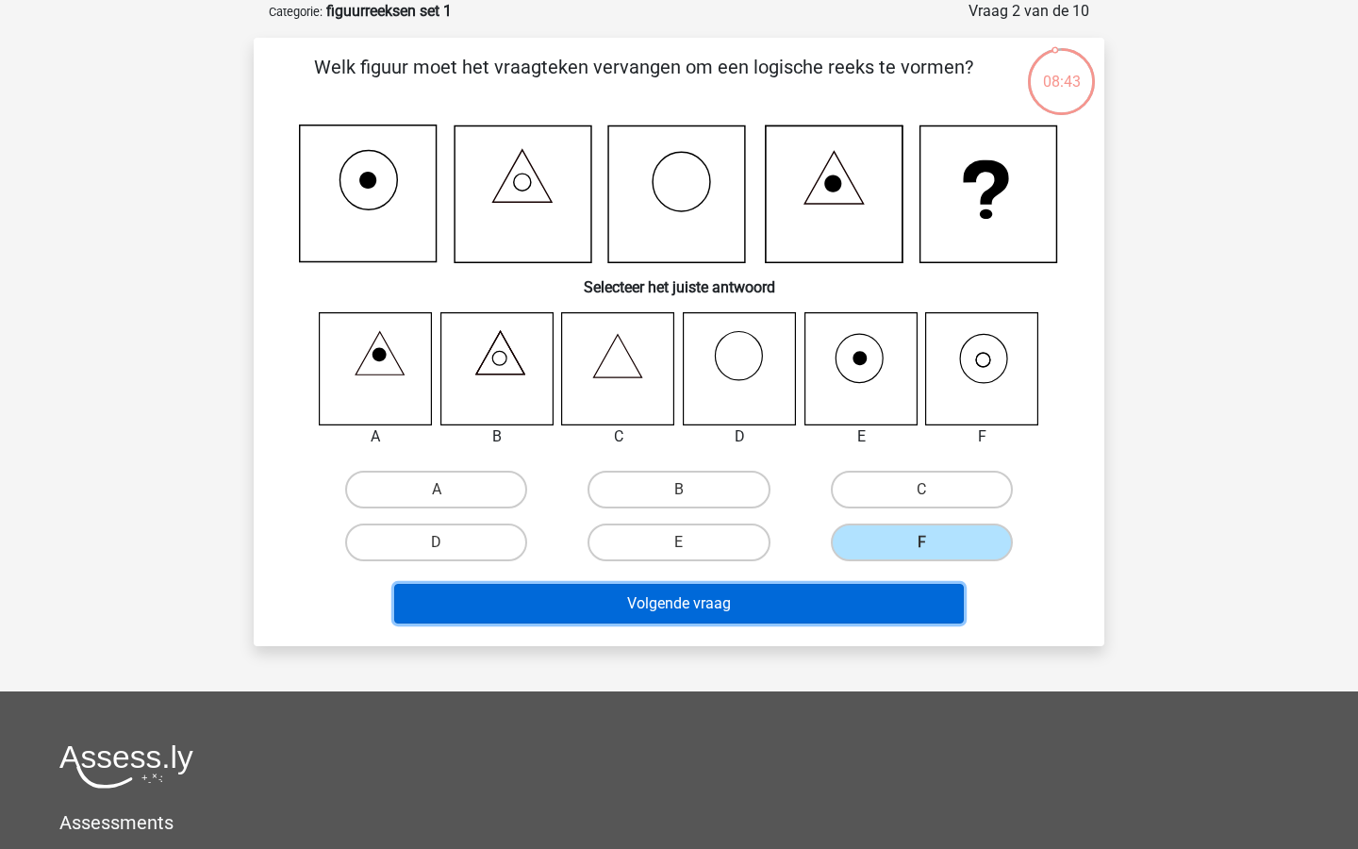
click at [849, 594] on button "Volgende vraag" at bounding box center [679, 604] width 571 height 40
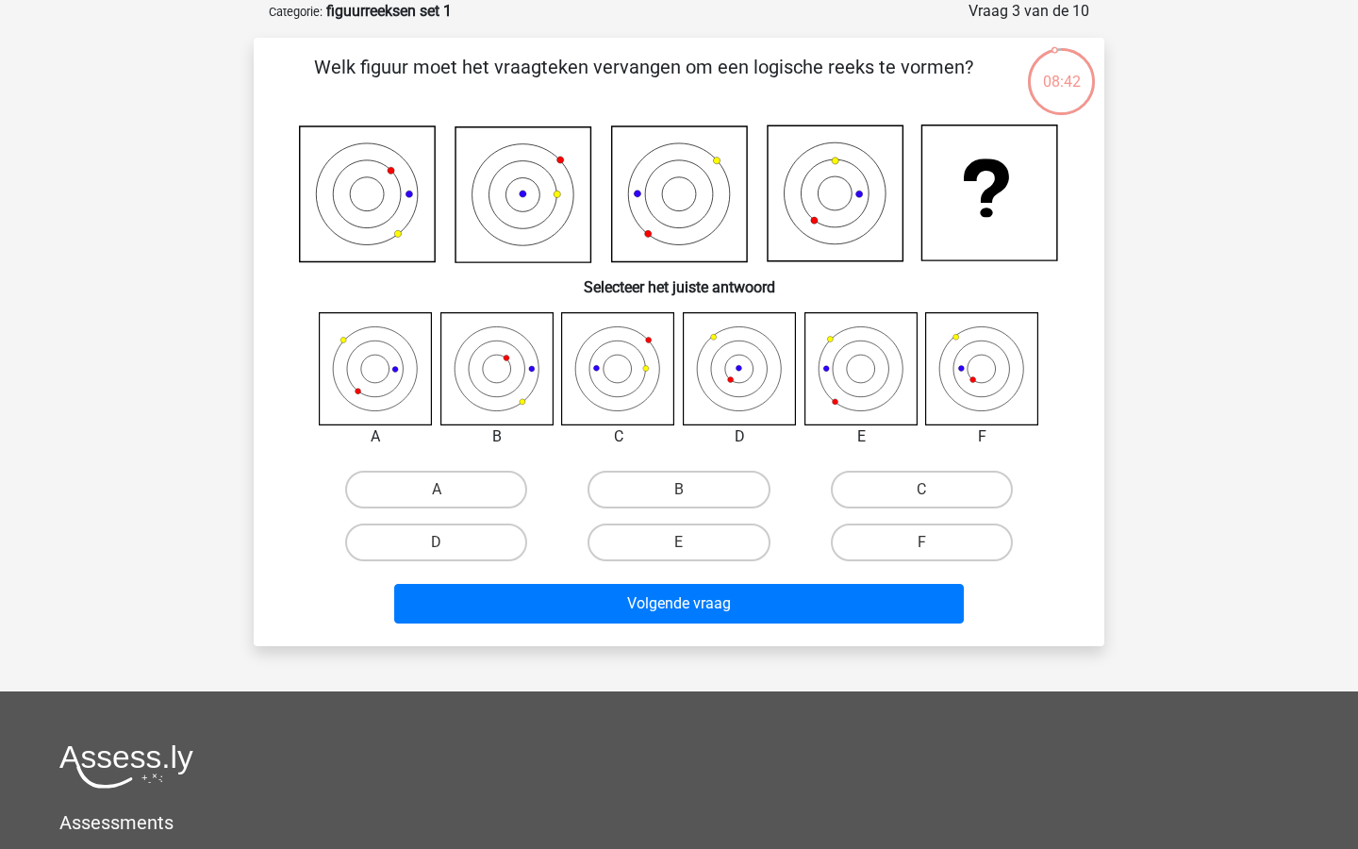
scroll to position [82, 0]
